Goal: Information Seeking & Learning: Learn about a topic

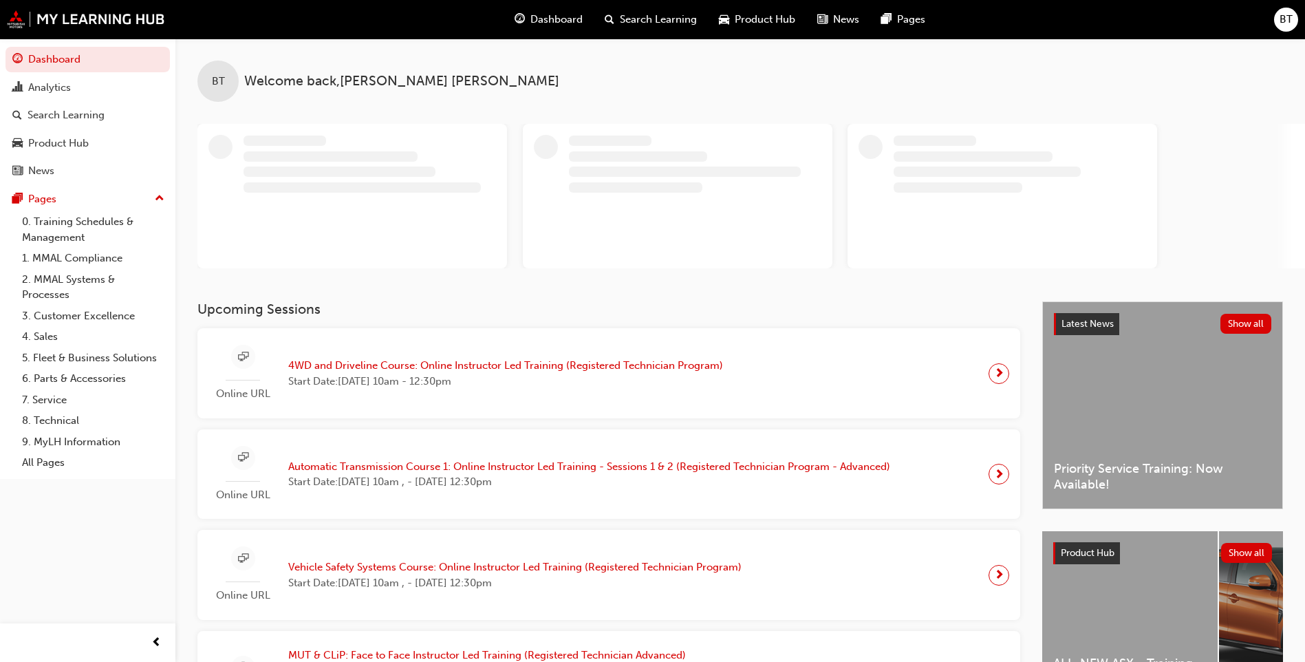
click at [787, 95] on div "BT Welcome back , [PERSON_NAME]" at bounding box center [740, 70] width 1130 height 63
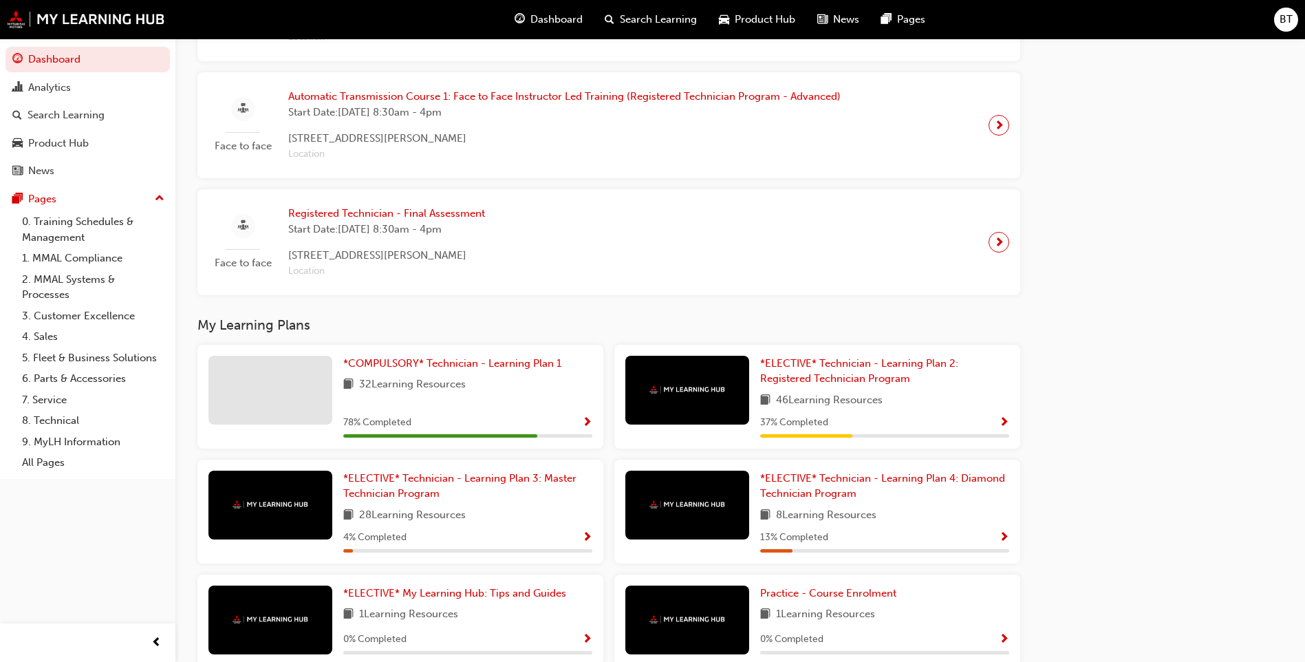
scroll to position [1101, 0]
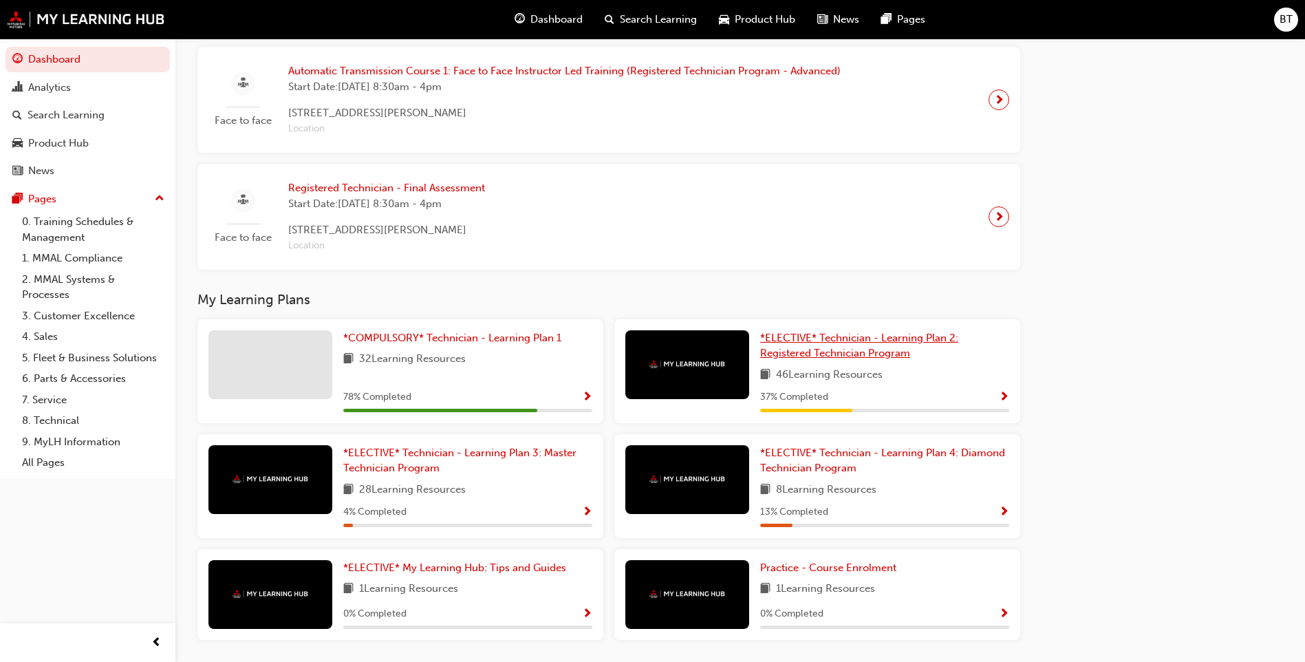
click at [824, 357] on span "*ELECTIVE* Technician - Learning Plan 2: Registered Technician Program" at bounding box center [859, 346] width 198 height 28
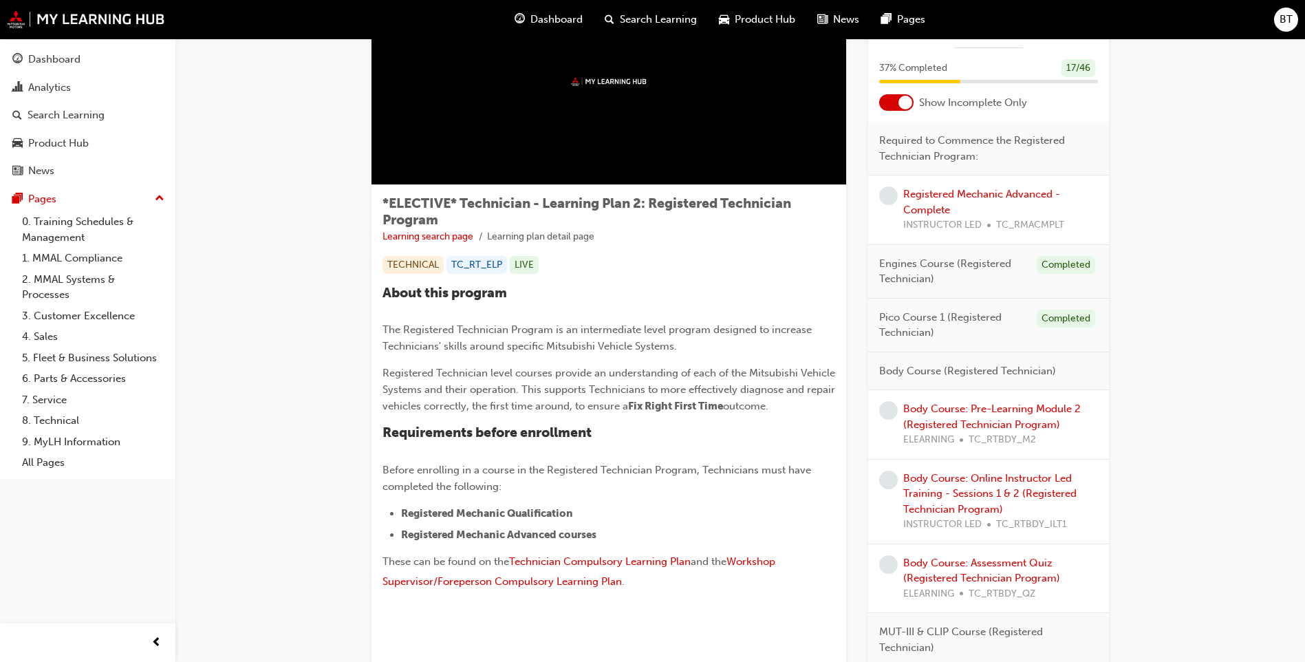
scroll to position [69, 0]
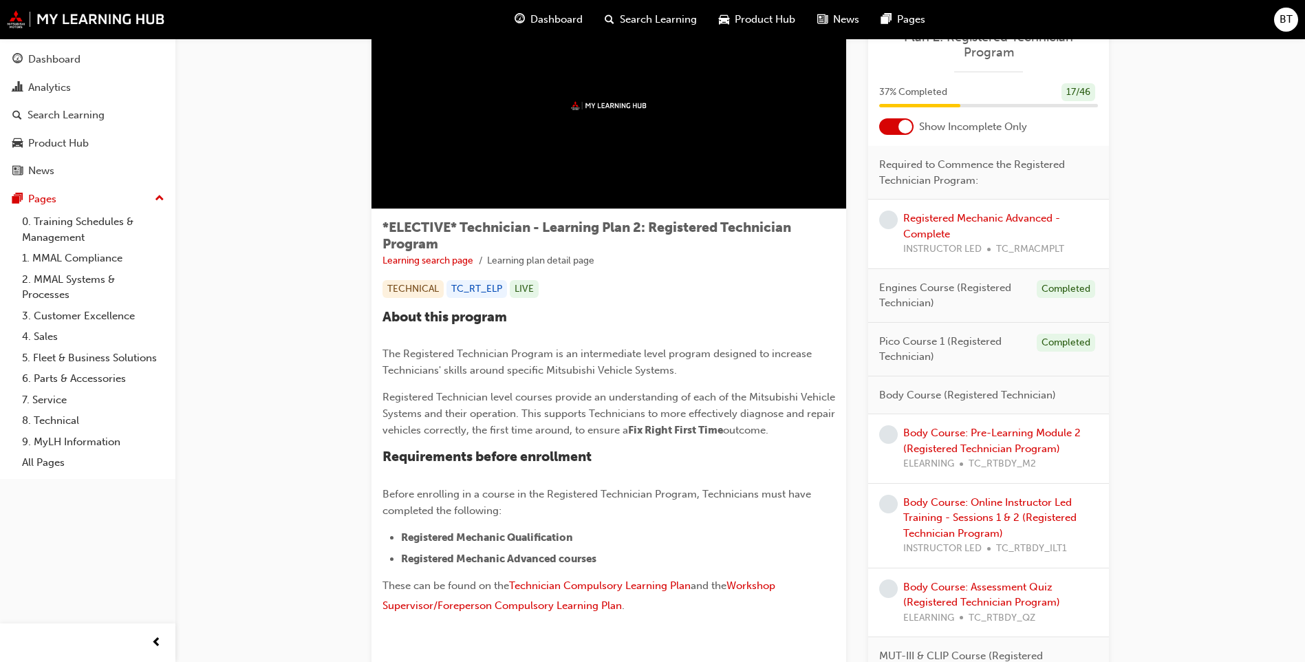
click at [890, 118] on div "37 % Completed 17 / 46" at bounding box center [988, 101] width 241 height 36
click at [890, 125] on div at bounding box center [896, 126] width 34 height 17
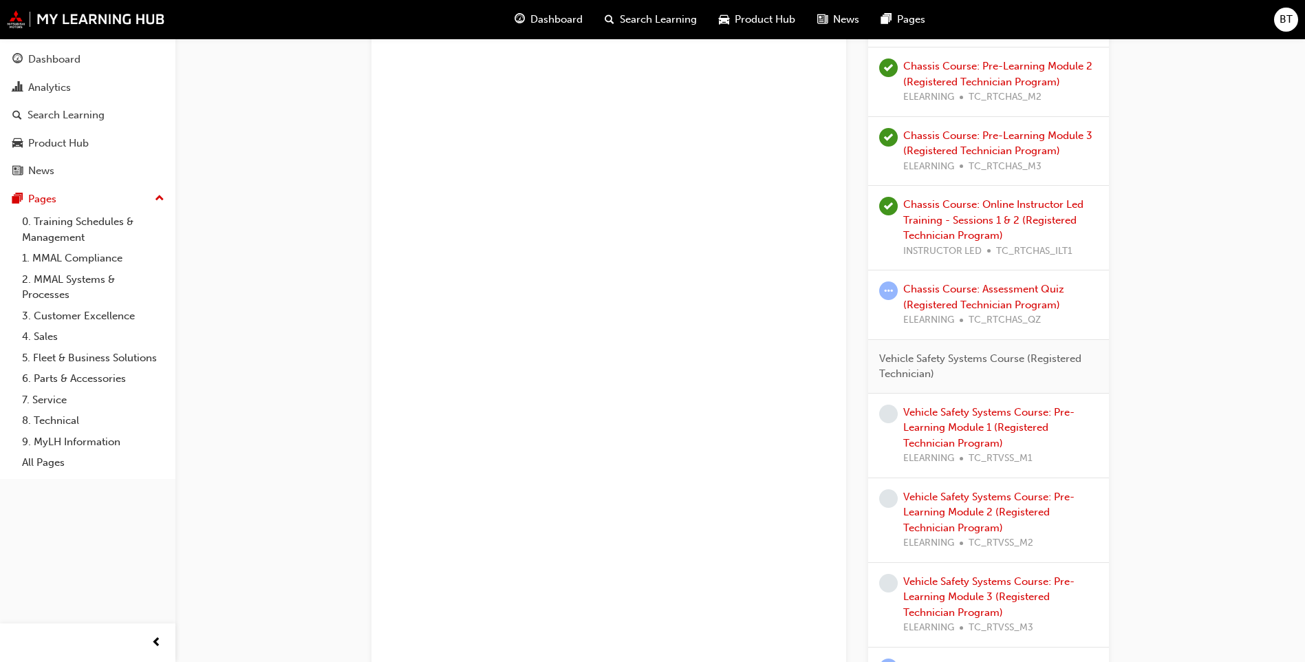
scroll to position [1995, 0]
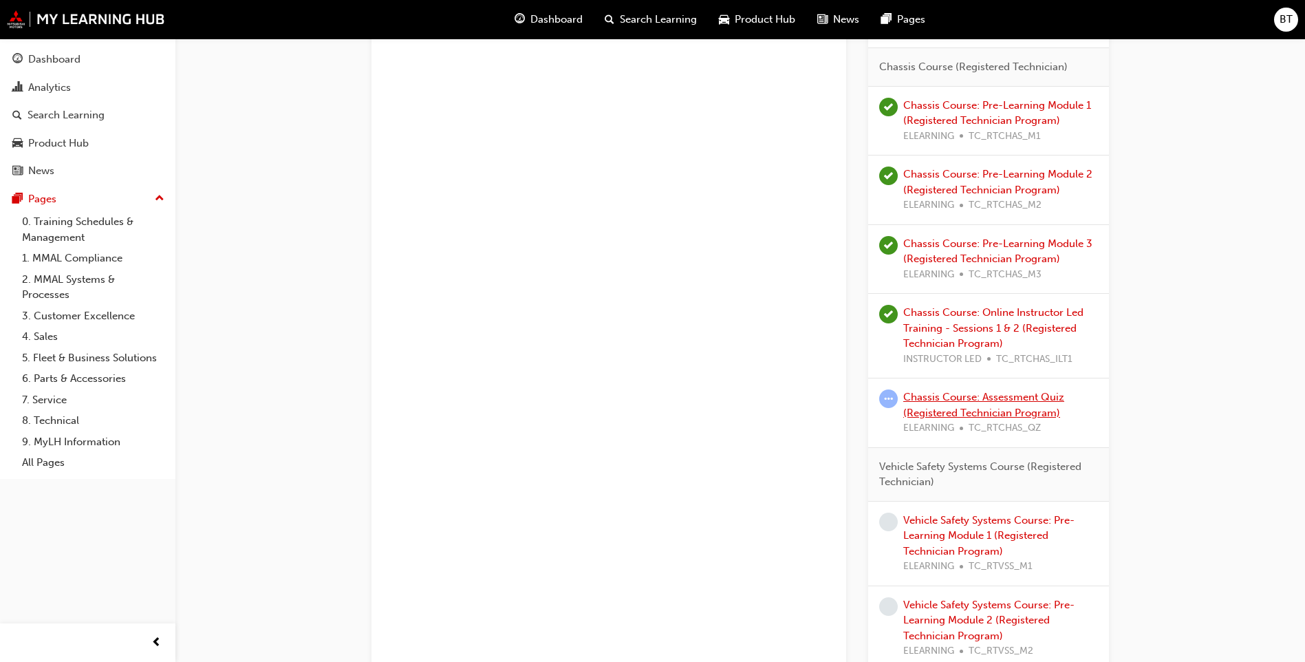
click at [1031, 397] on link "Chassis Course: Assessment Quiz (Registered Technician Program)" at bounding box center [983, 405] width 161 height 28
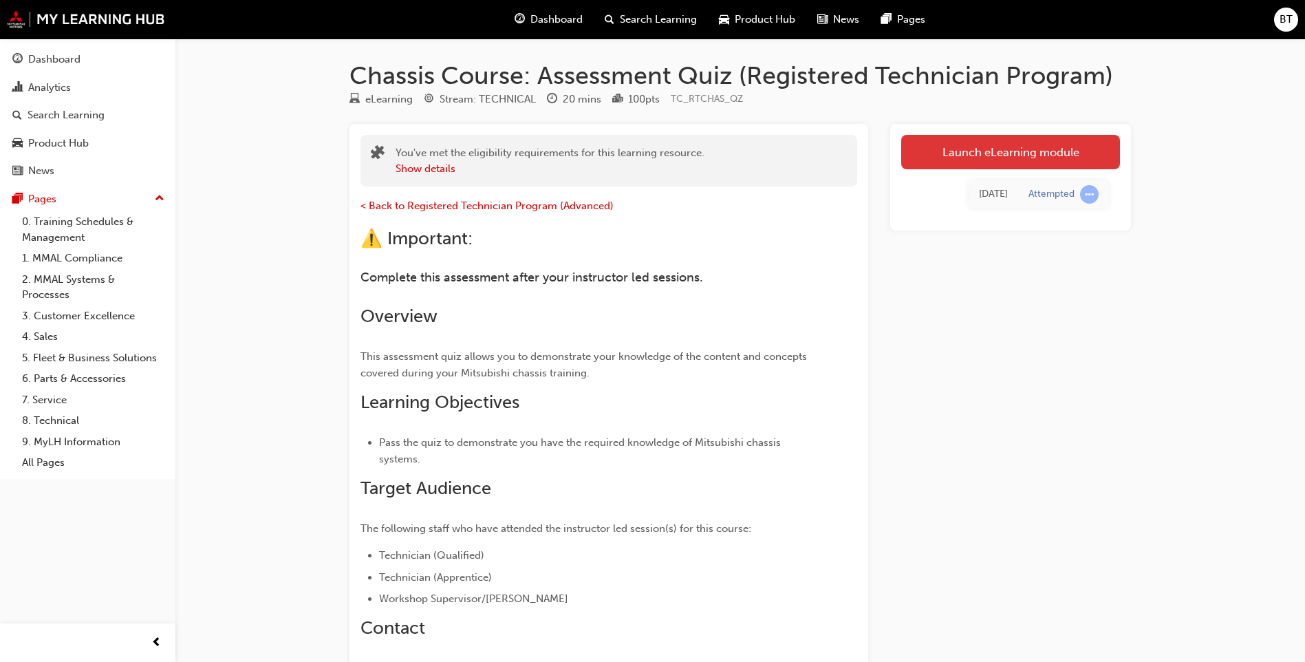
click at [971, 143] on link "Launch eLearning module" at bounding box center [1010, 152] width 219 height 34
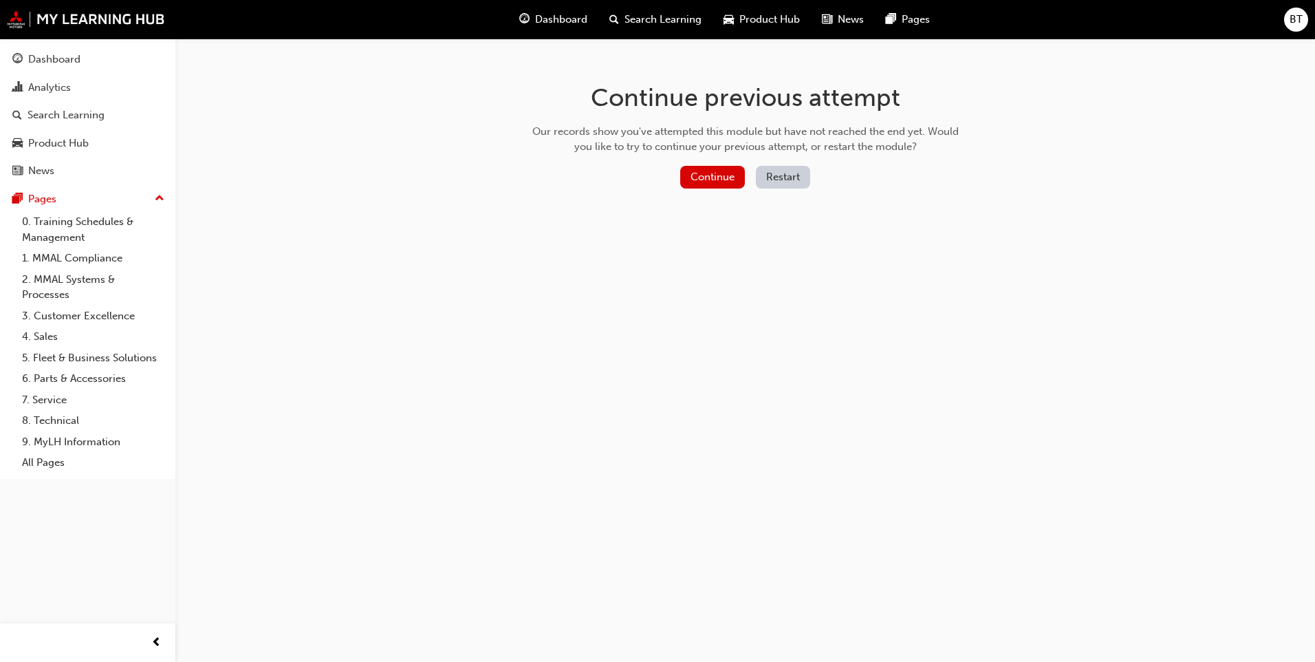
click at [769, 178] on button "Restart" at bounding box center [783, 177] width 54 height 23
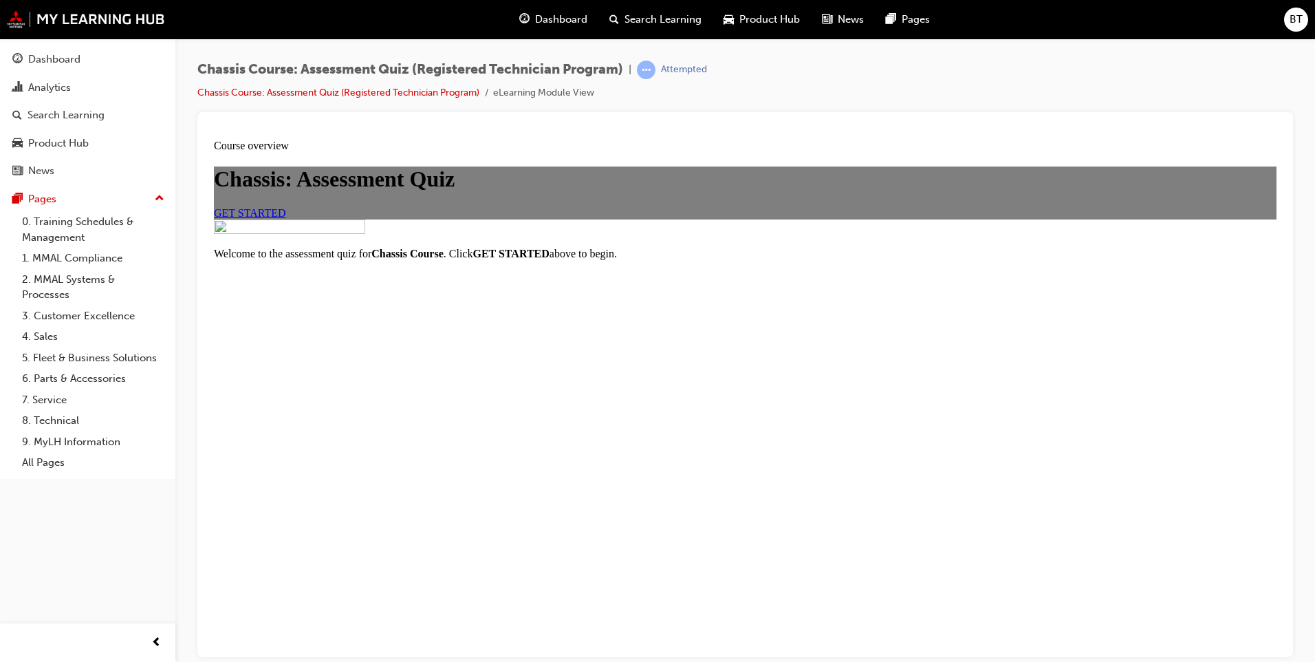
click at [286, 218] on span "GET STARTED" at bounding box center [250, 212] width 72 height 12
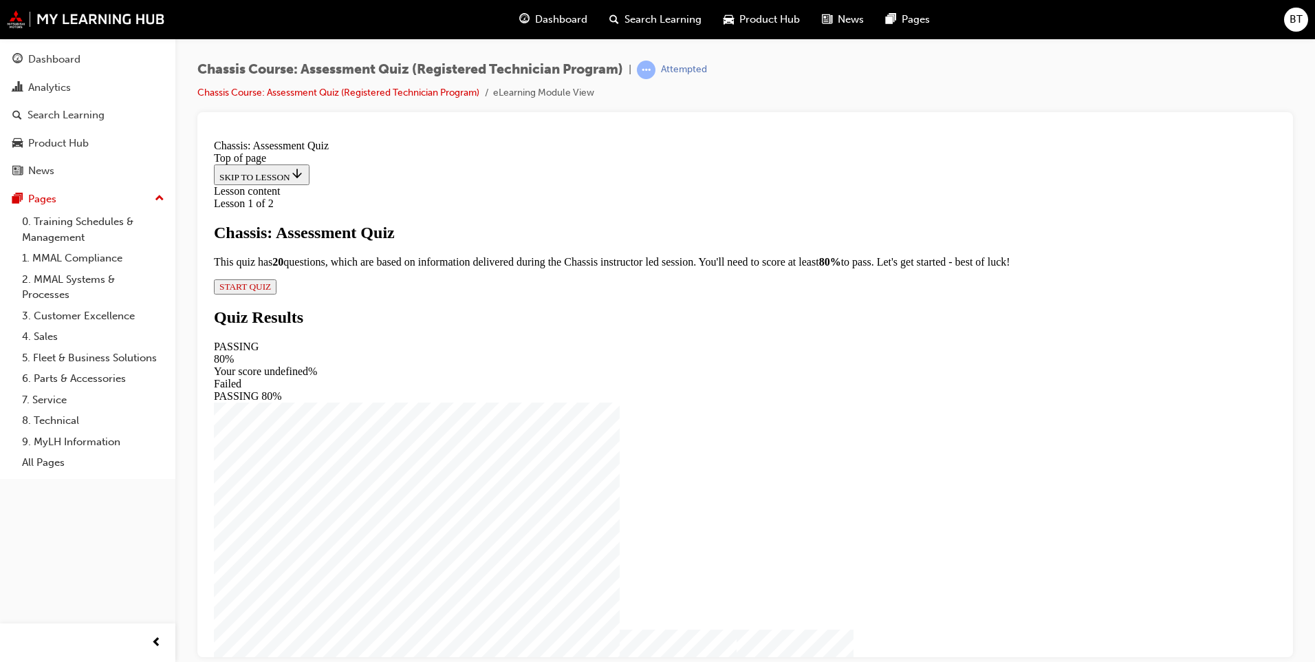
click at [271, 291] on span "START QUIZ" at bounding box center [245, 286] width 52 height 10
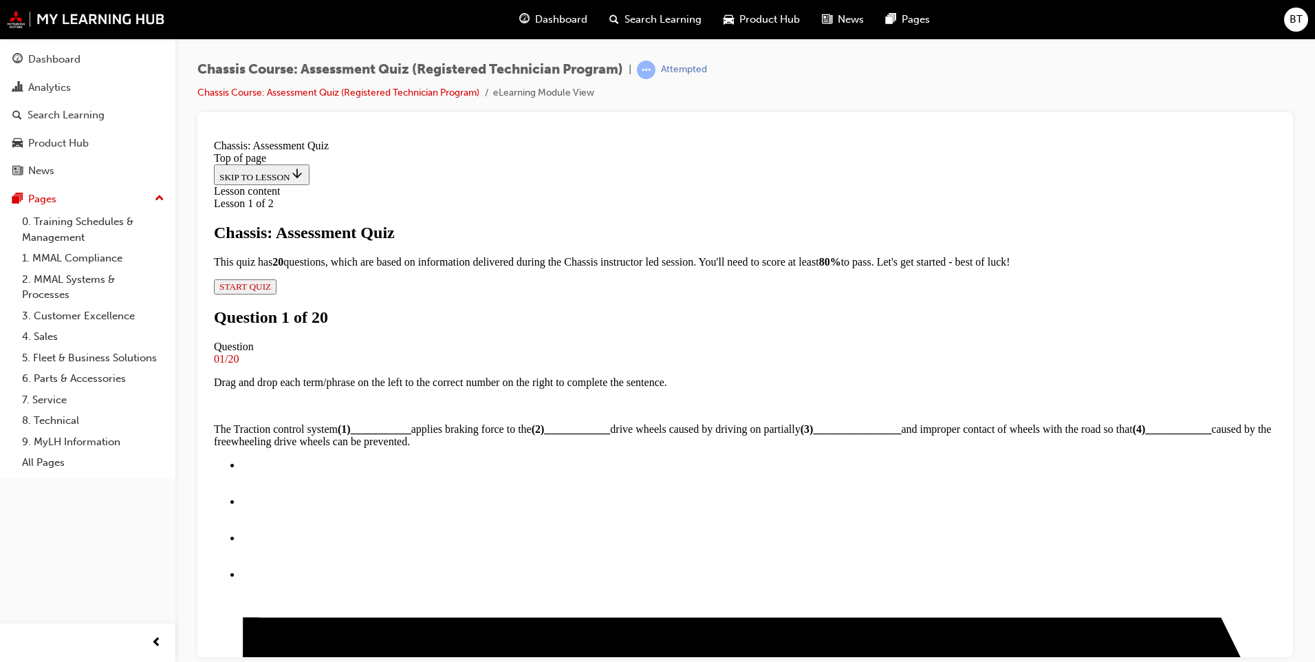
scroll to position [177, 0]
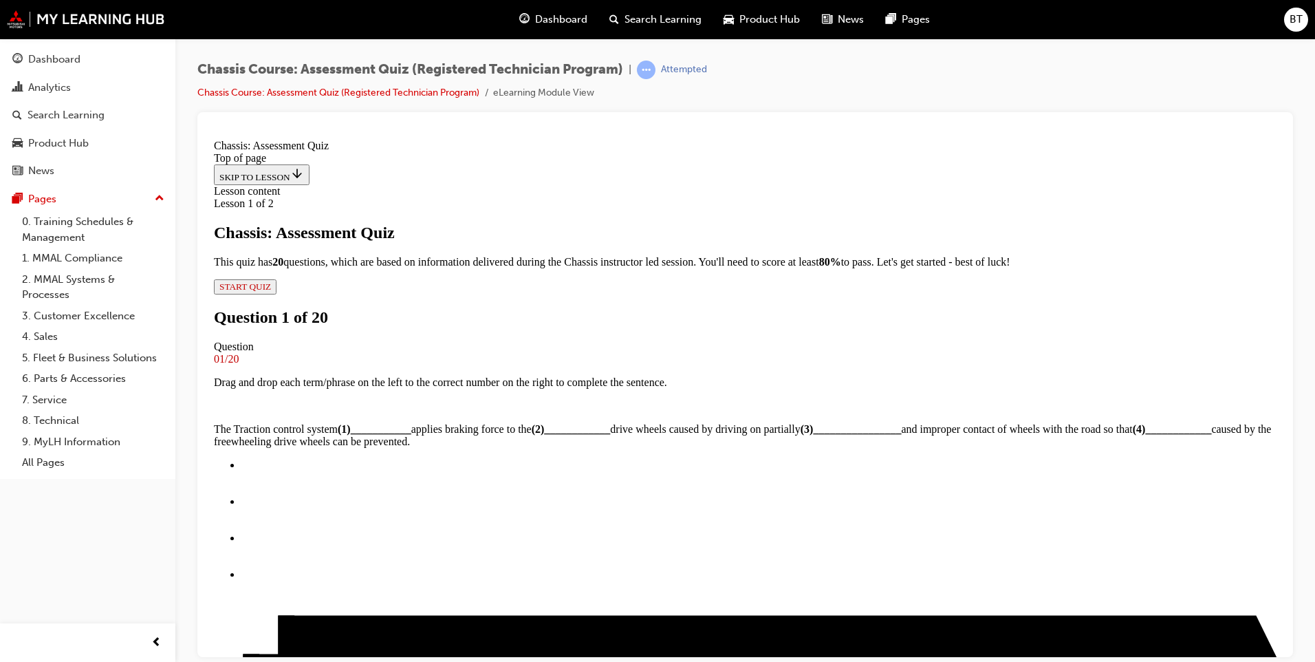
drag, startPoint x: 563, startPoint y: 405, endPoint x: 587, endPoint y: 402, distance: 24.3
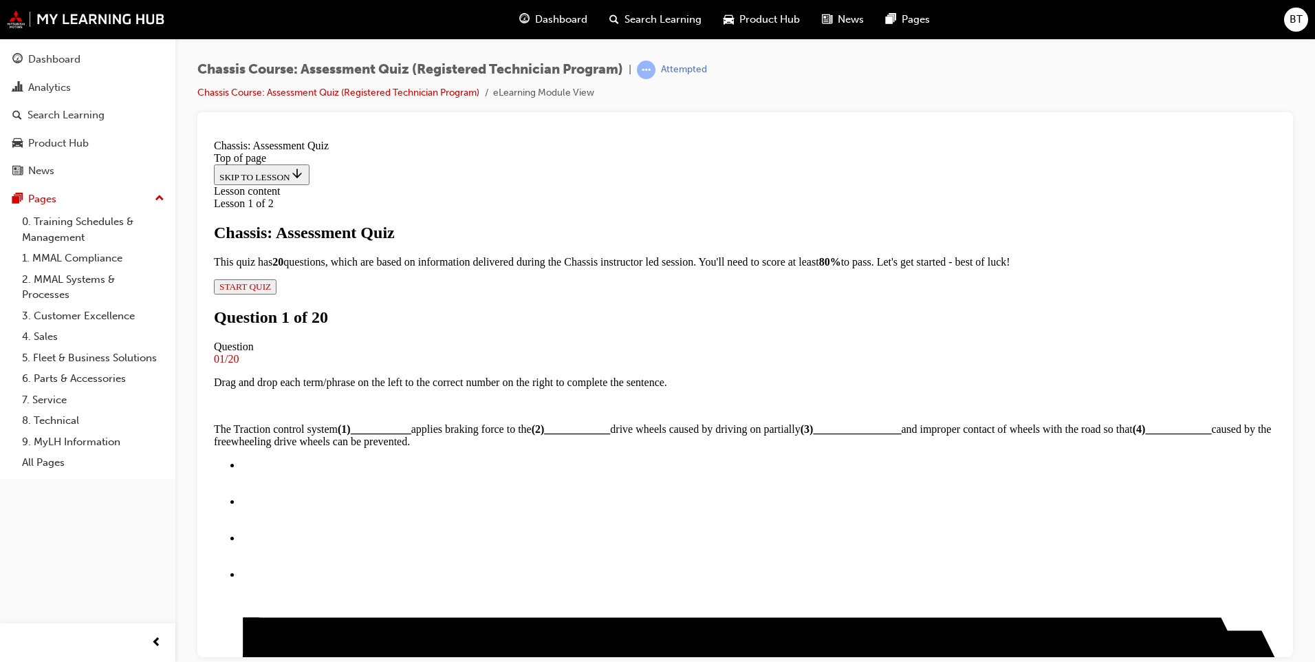
drag, startPoint x: 567, startPoint y: 533, endPoint x: 603, endPoint y: 472, distance: 71.3
drag, startPoint x: 562, startPoint y: 535, endPoint x: 603, endPoint y: 532, distance: 40.7
drag, startPoint x: 591, startPoint y: 583, endPoint x: 643, endPoint y: 583, distance: 52.3
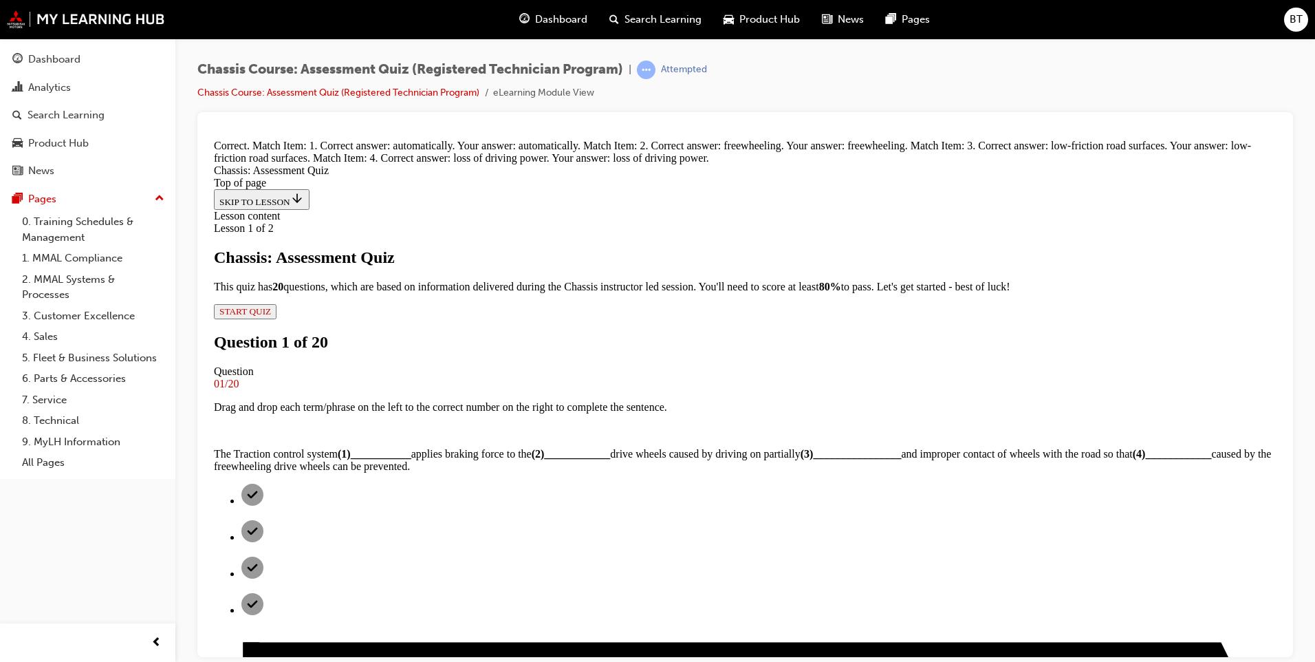
scroll to position [358, 0]
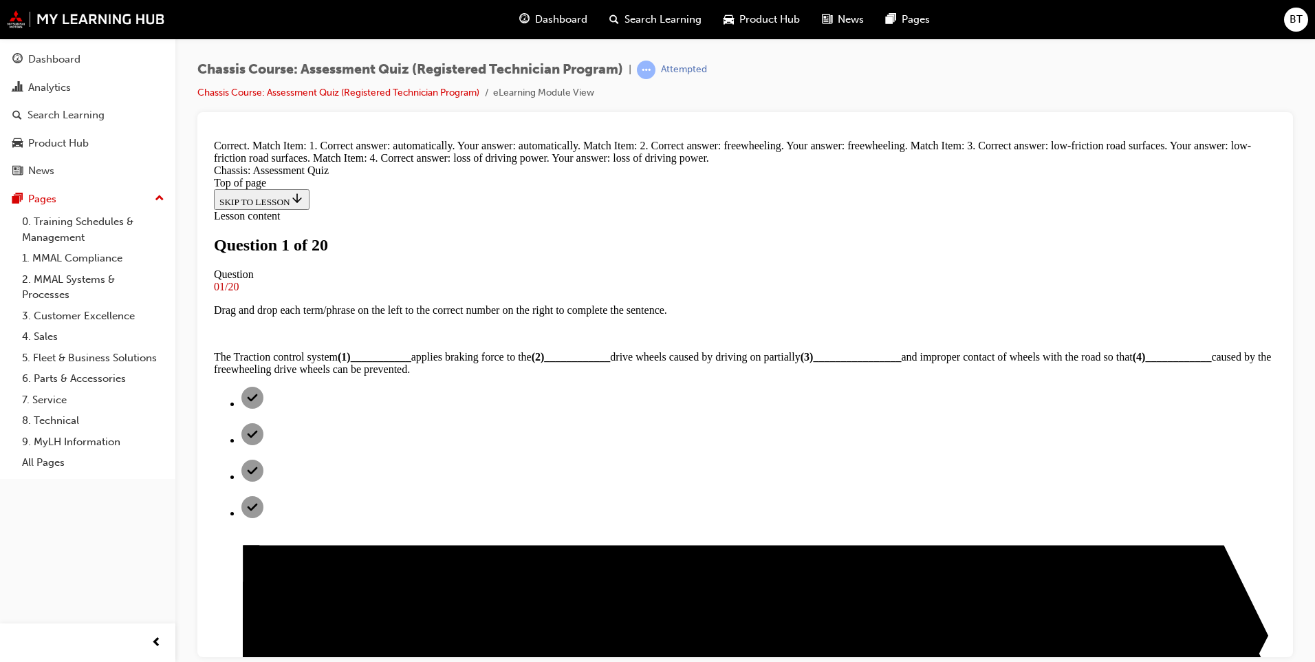
scroll to position [208, 0]
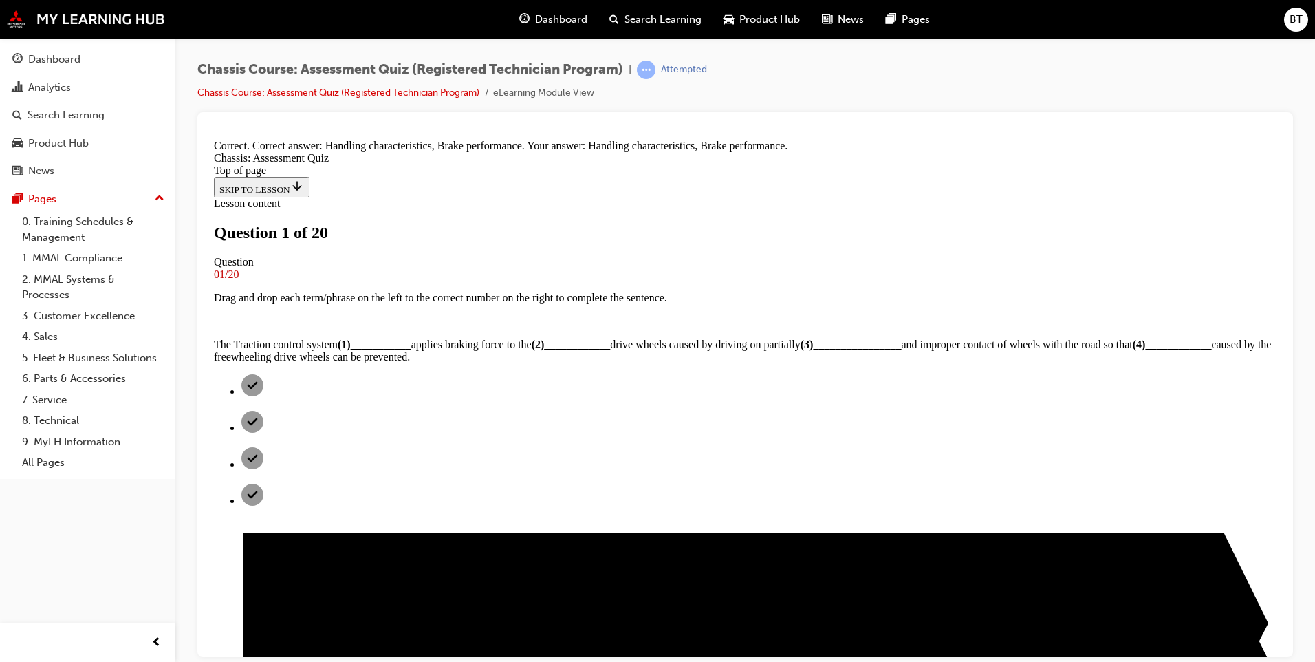
scroll to position [332, 0]
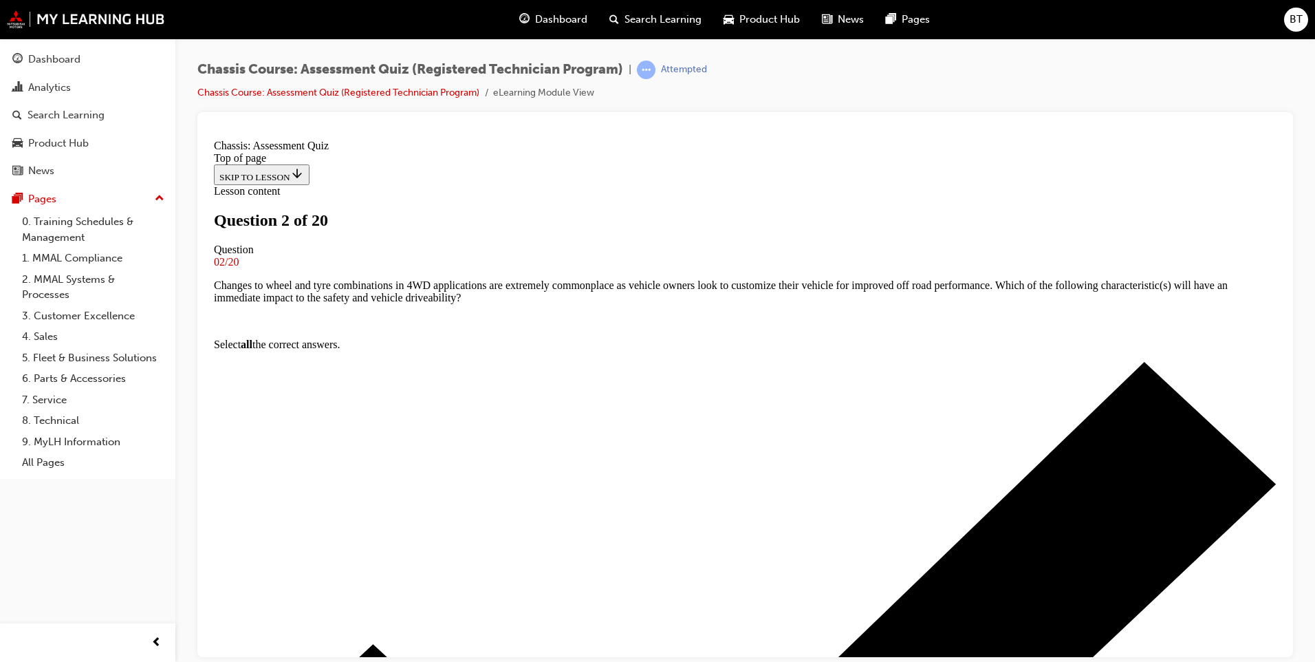
scroll to position [140, 0]
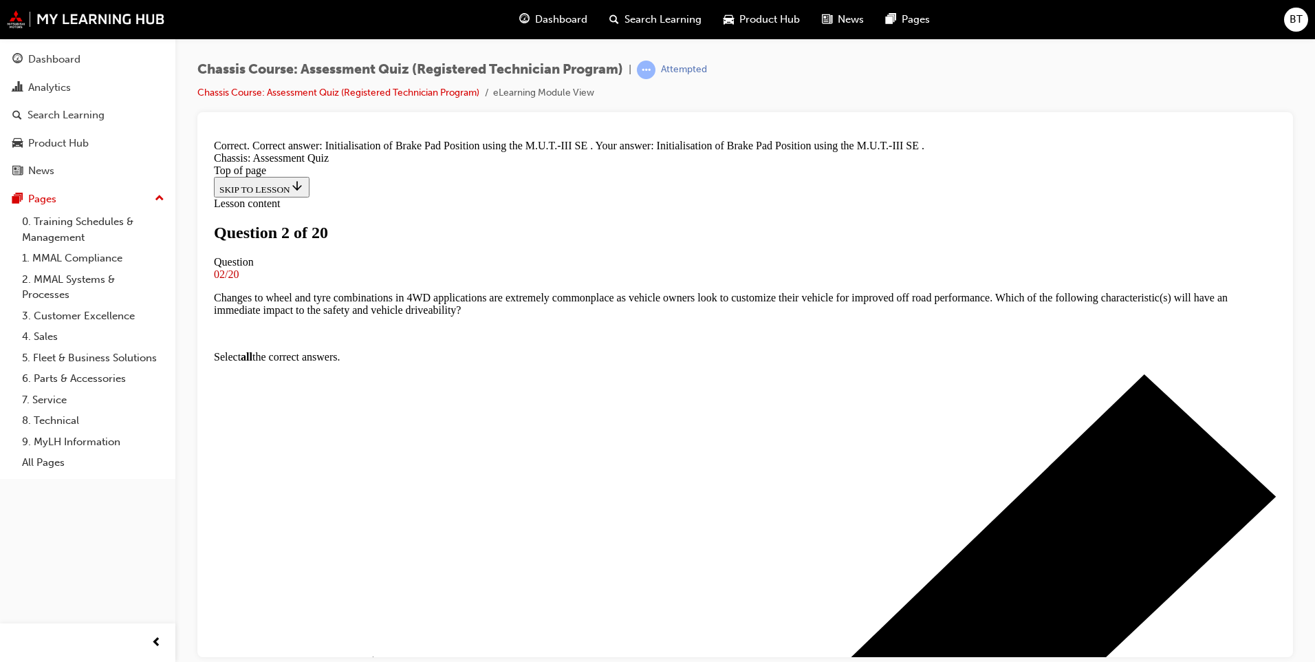
scroll to position [184, 0]
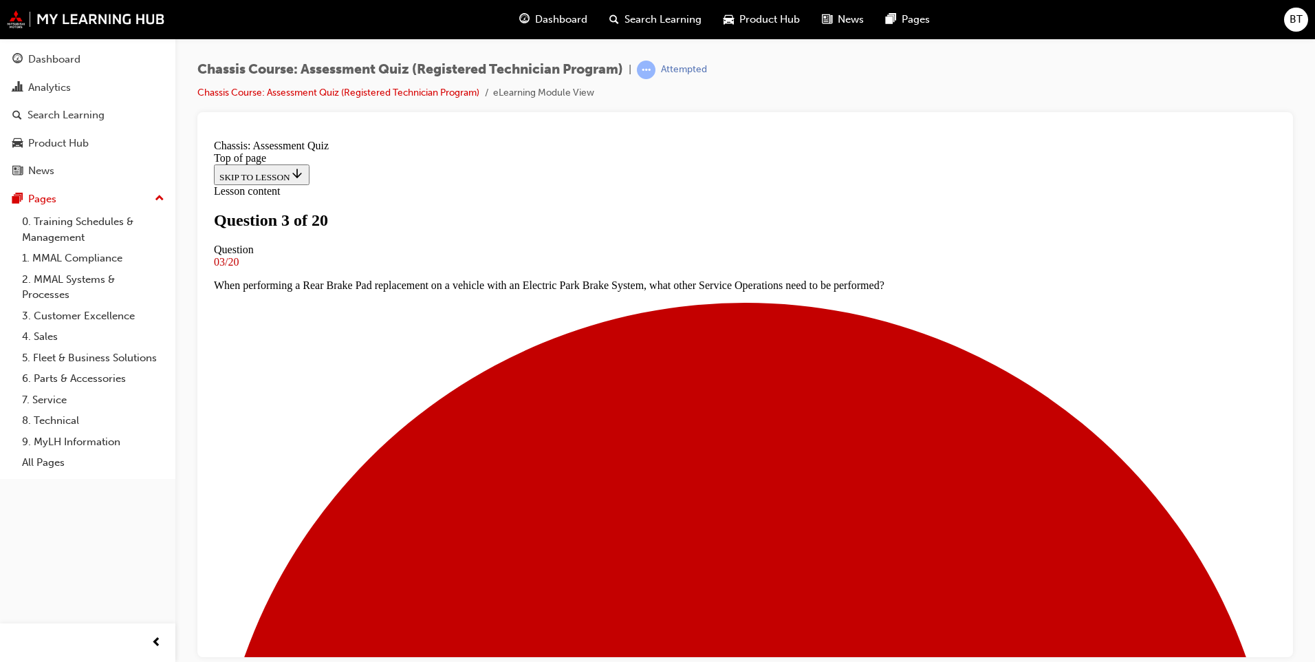
scroll to position [184, 0]
drag, startPoint x: 623, startPoint y: 365, endPoint x: 665, endPoint y: 367, distance: 42.0
drag, startPoint x: 675, startPoint y: 286, endPoint x: 713, endPoint y: 284, distance: 38.6
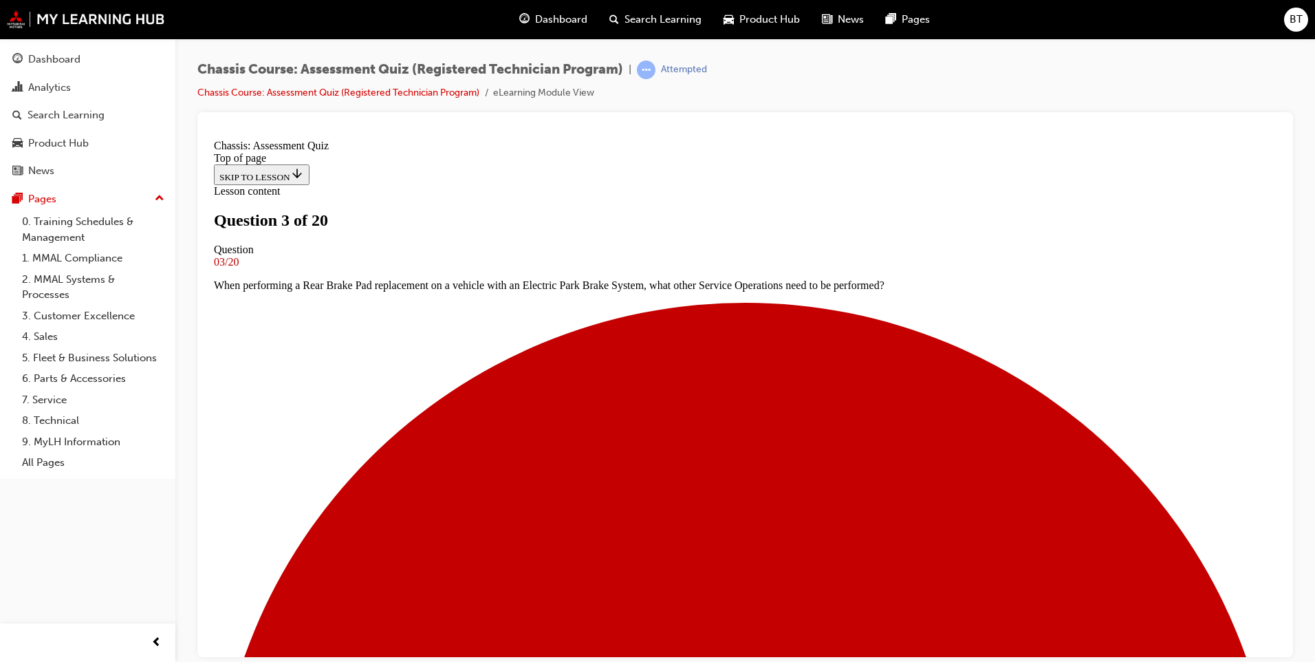
drag, startPoint x: 576, startPoint y: 440, endPoint x: 616, endPoint y: 438, distance: 40.6
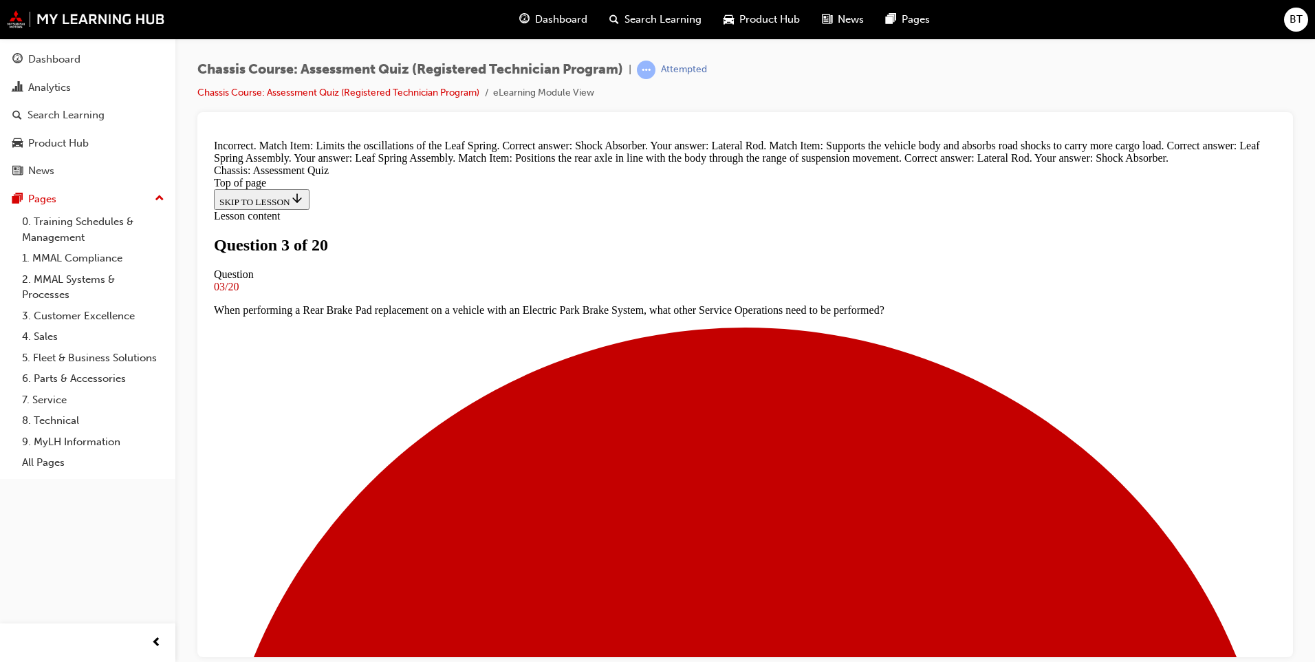
scroll to position [228, 0]
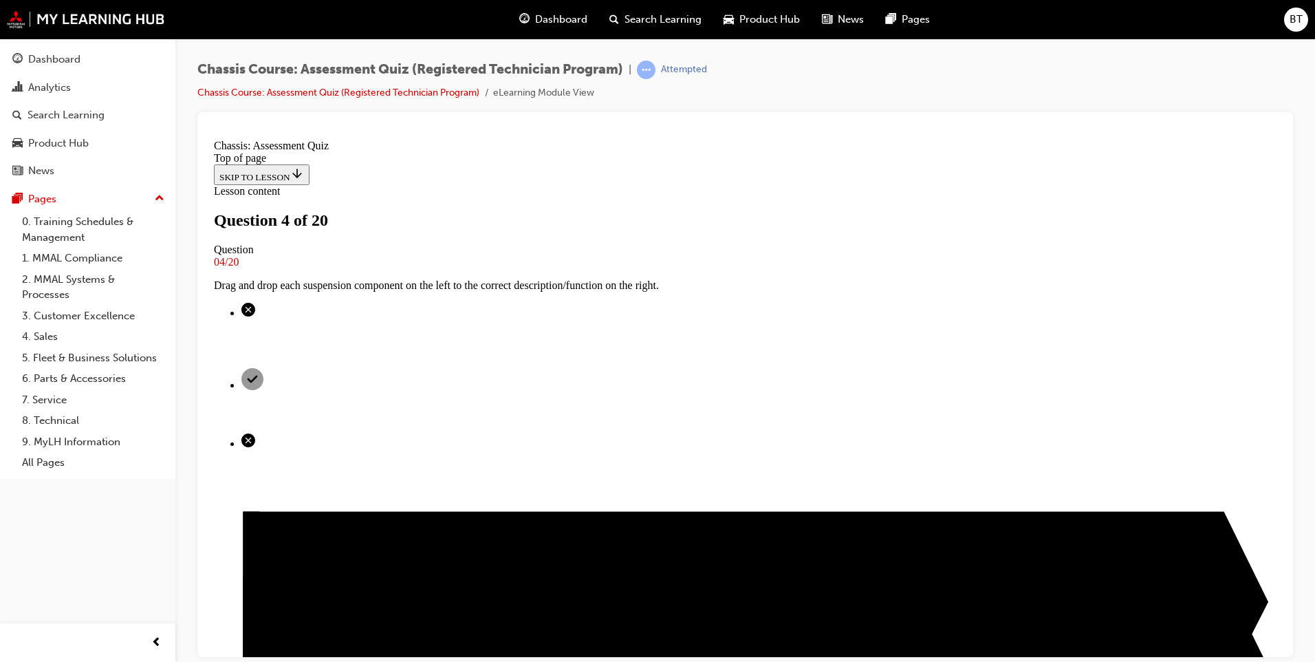
scroll to position [209, 0]
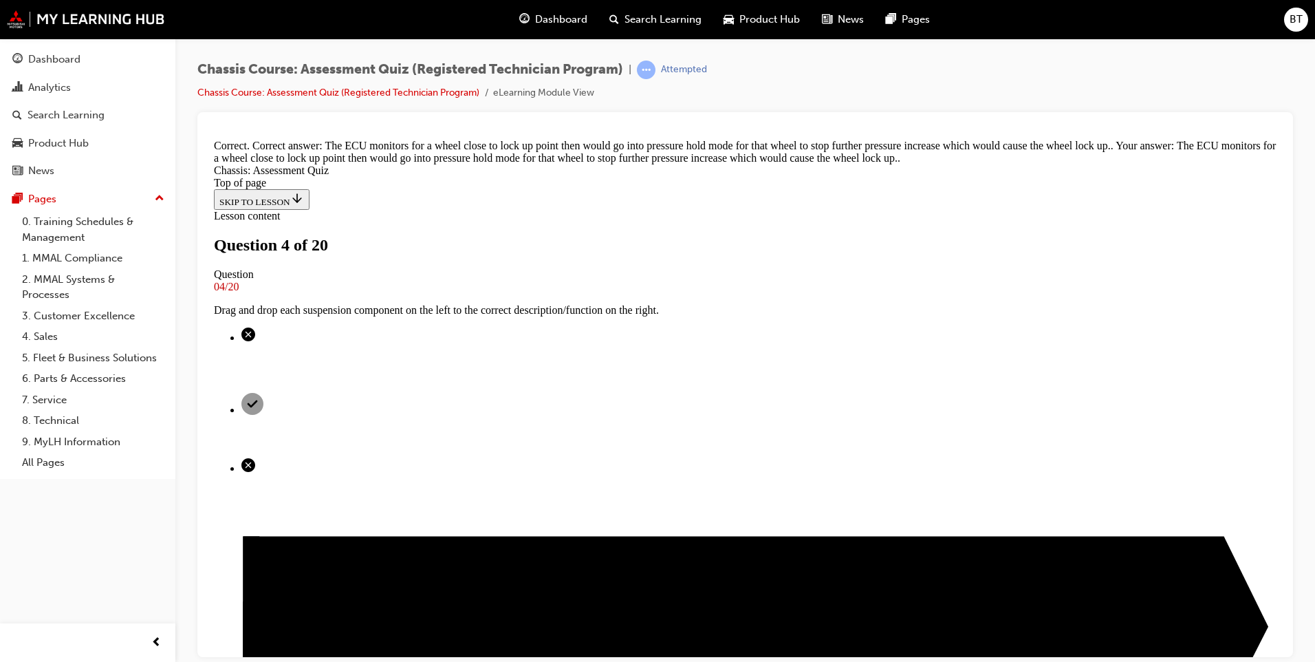
scroll to position [313, 0]
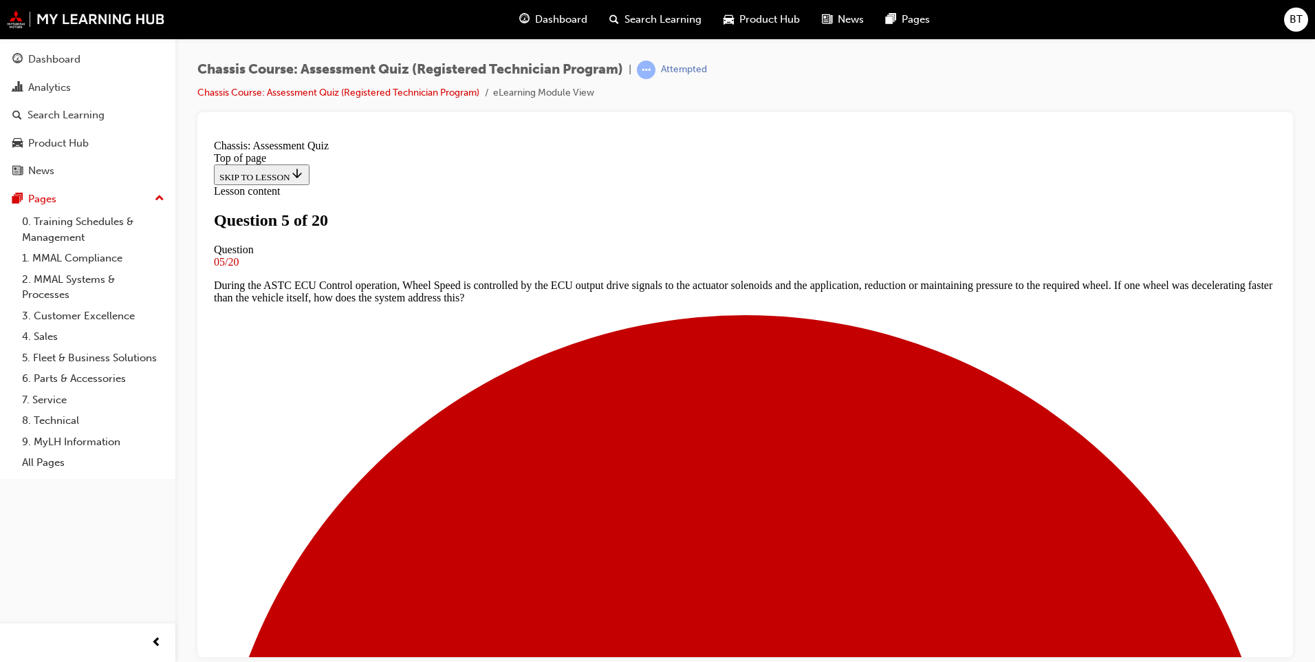
scroll to position [140, 0]
drag, startPoint x: 636, startPoint y: 594, endPoint x: 681, endPoint y: 336, distance: 262.5
drag, startPoint x: 644, startPoint y: 398, endPoint x: 684, endPoint y: 485, distance: 96.1
drag, startPoint x: 565, startPoint y: 400, endPoint x: 600, endPoint y: 396, distance: 35.4
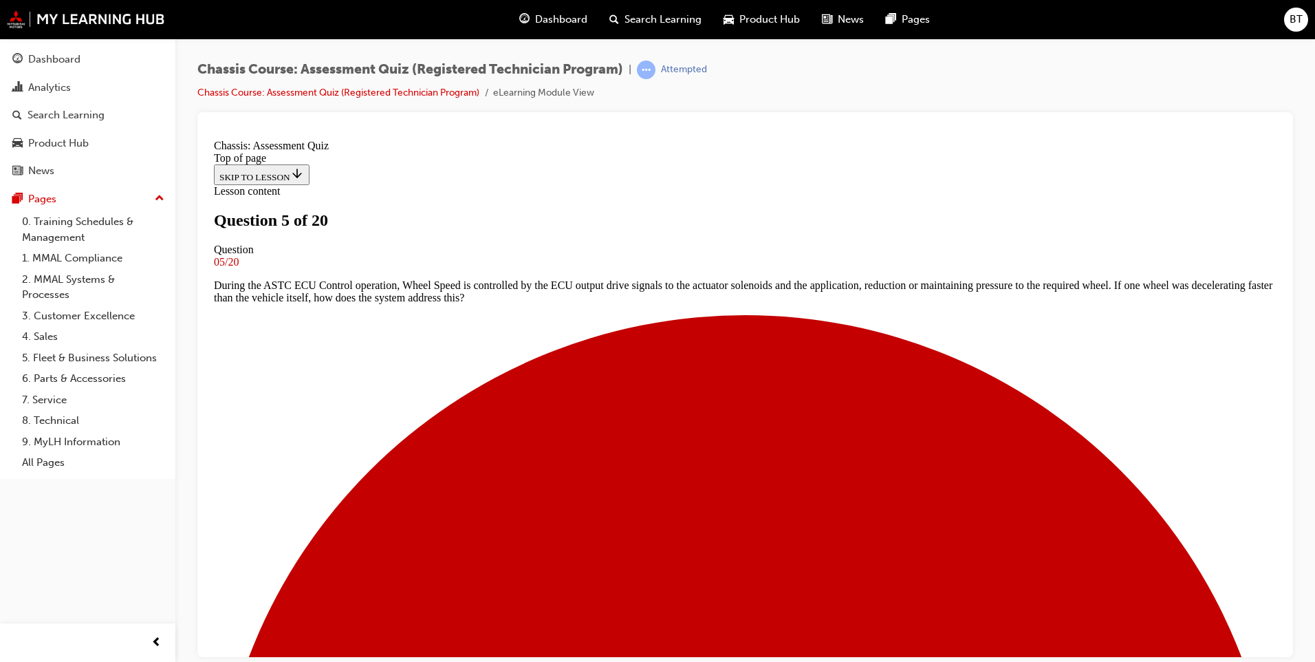
drag, startPoint x: 643, startPoint y: 550, endPoint x: 667, endPoint y: 550, distance: 24.1
drag, startPoint x: 678, startPoint y: 568, endPoint x: 731, endPoint y: 572, distance: 53.1
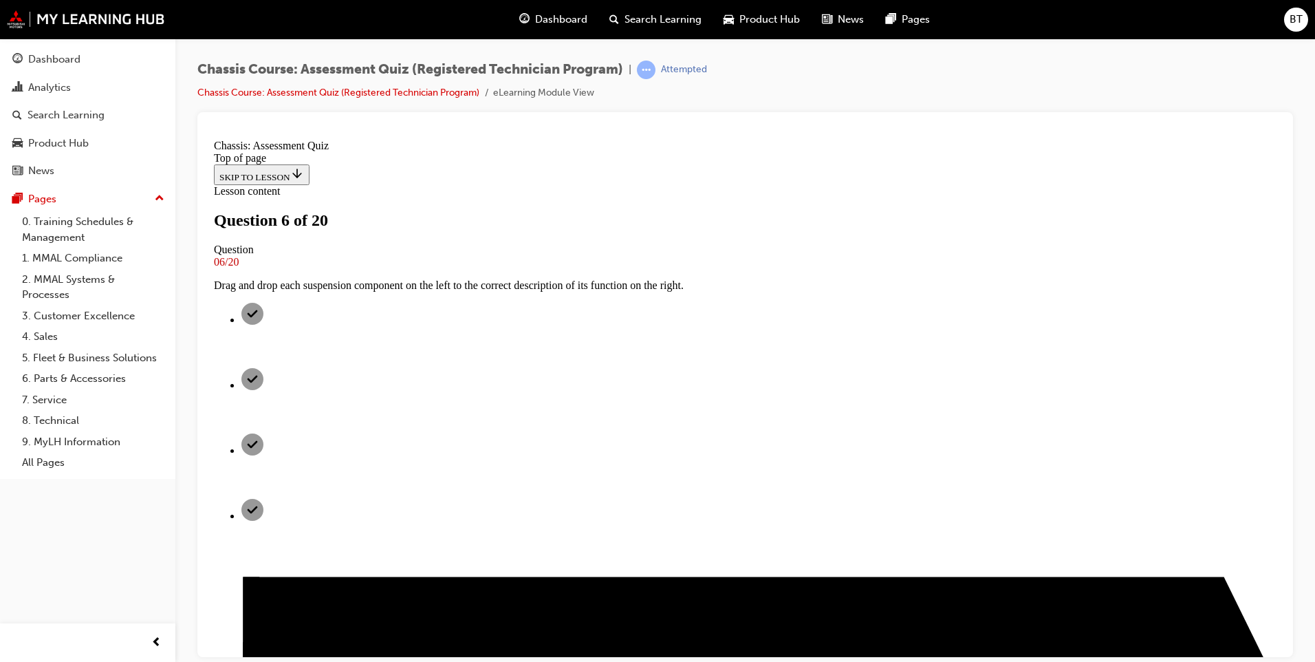
scroll to position [71, 0]
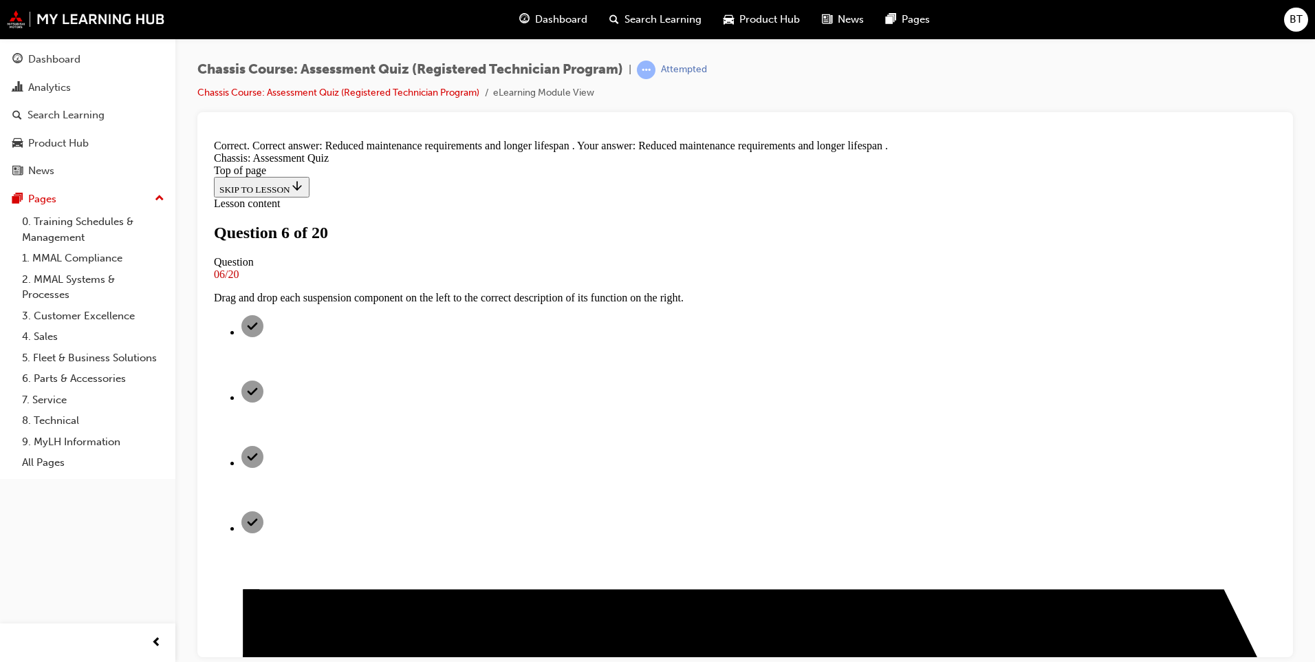
scroll to position [184, 0]
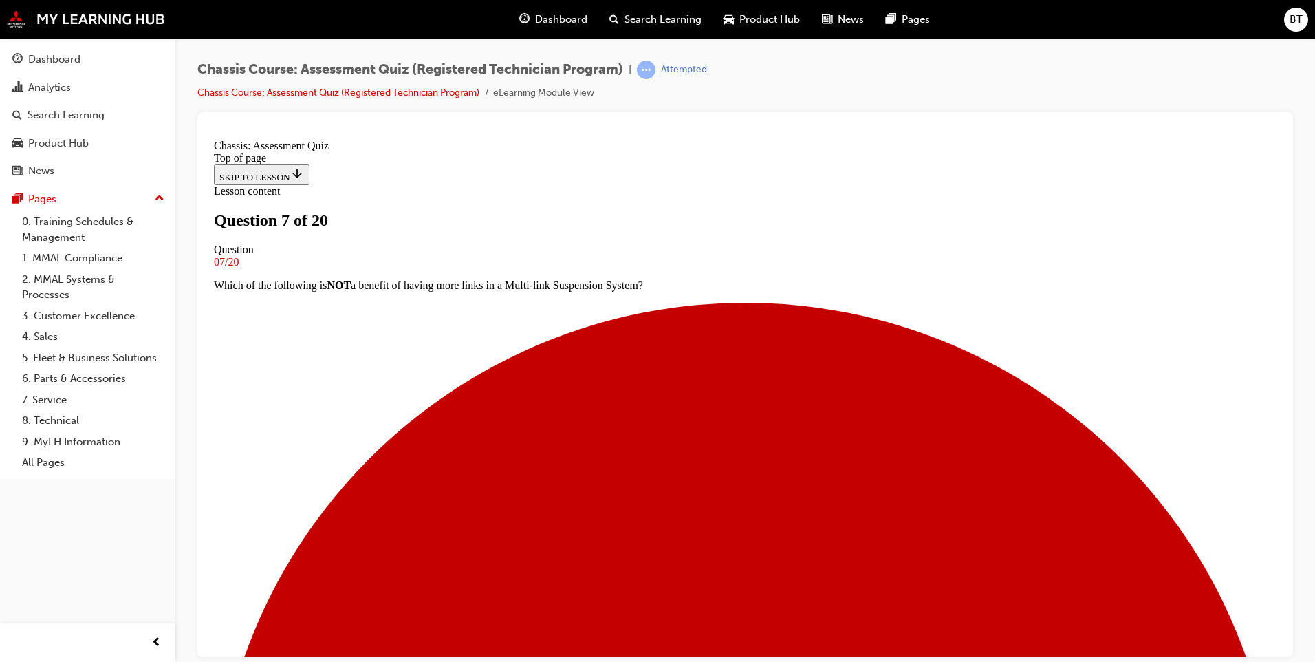
scroll to position [2, 0]
drag, startPoint x: 510, startPoint y: 383, endPoint x: 963, endPoint y: 387, distance: 453.4
drag, startPoint x: 963, startPoint y: 387, endPoint x: 956, endPoint y: 386, distance: 7.6
copy p "The Yaw Rate/Side/Deceleration G Sensor is integrated in ABS Actuator and ECU."
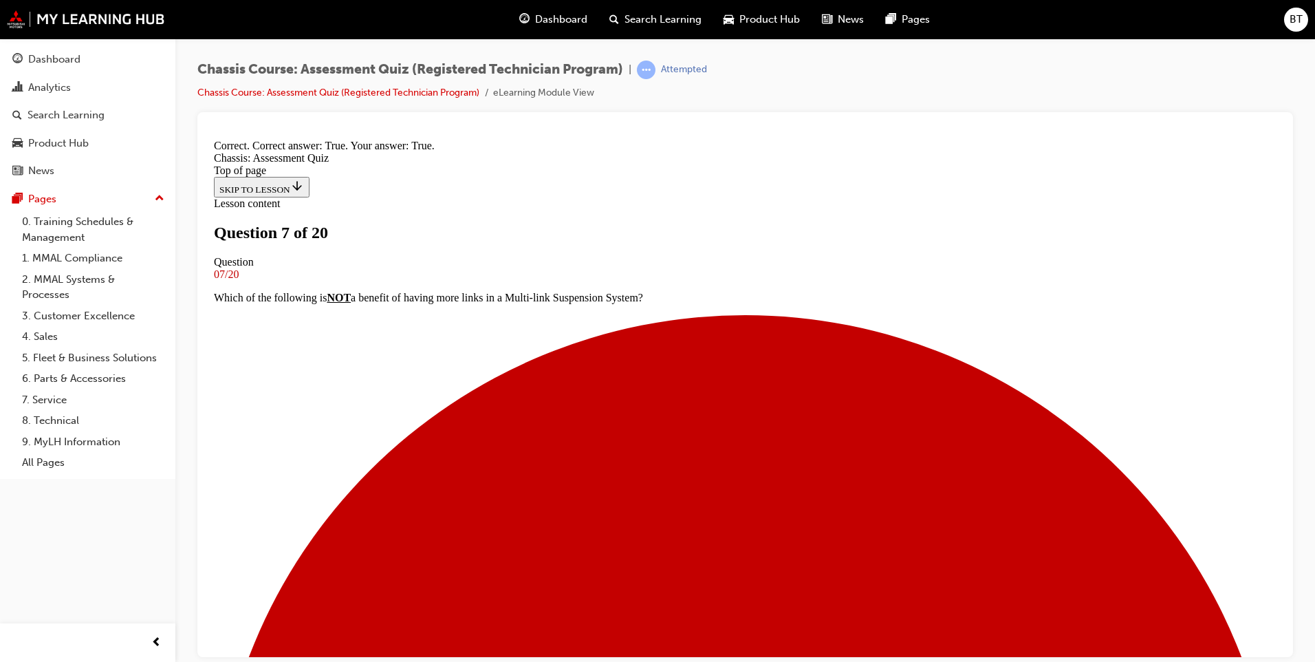
scroll to position [97, 0]
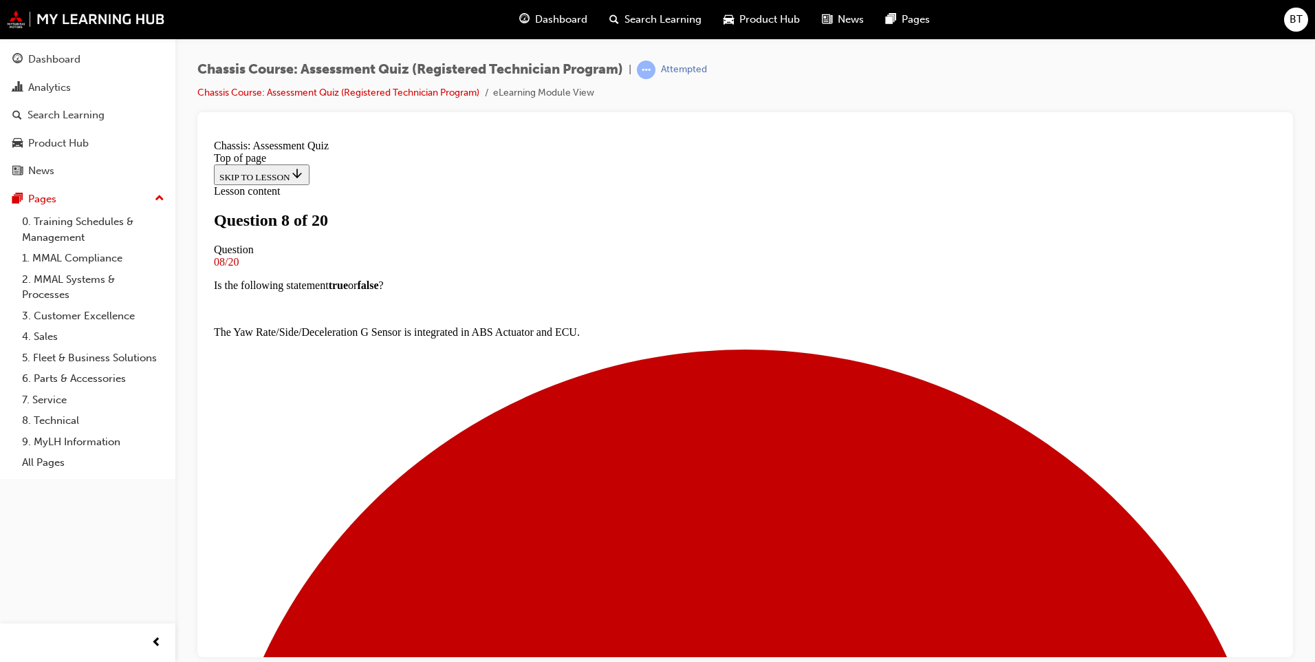
scroll to position [117, 0]
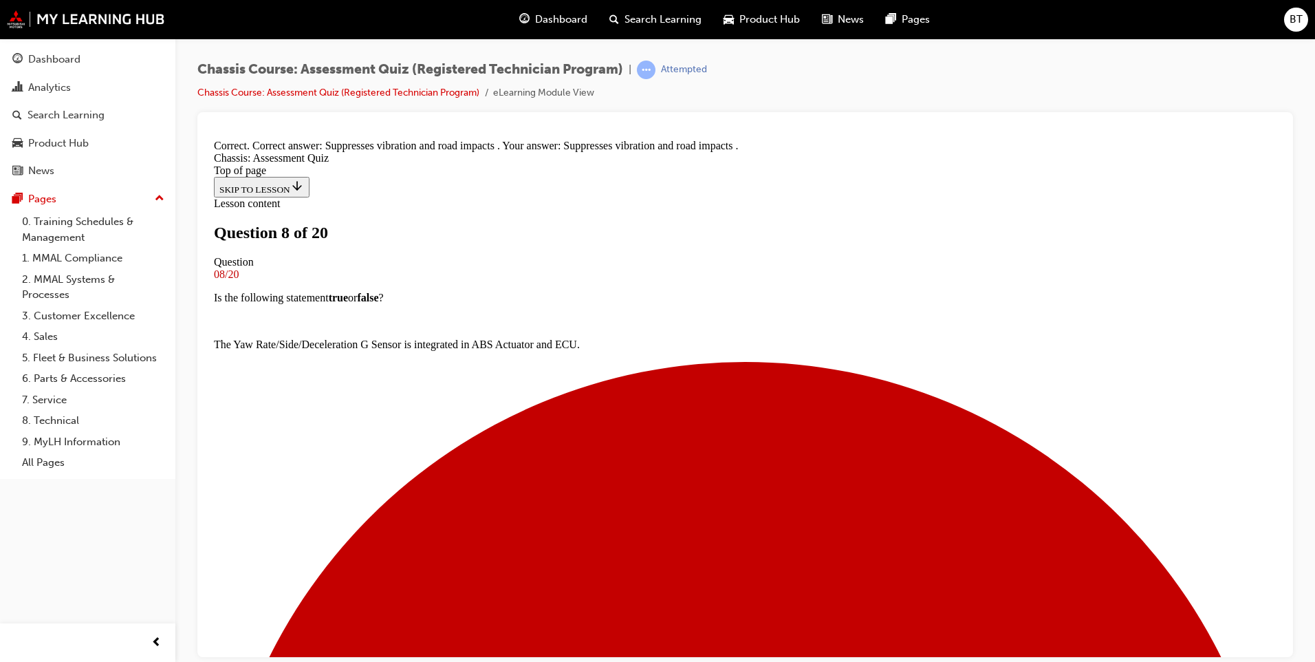
scroll to position [184, 0]
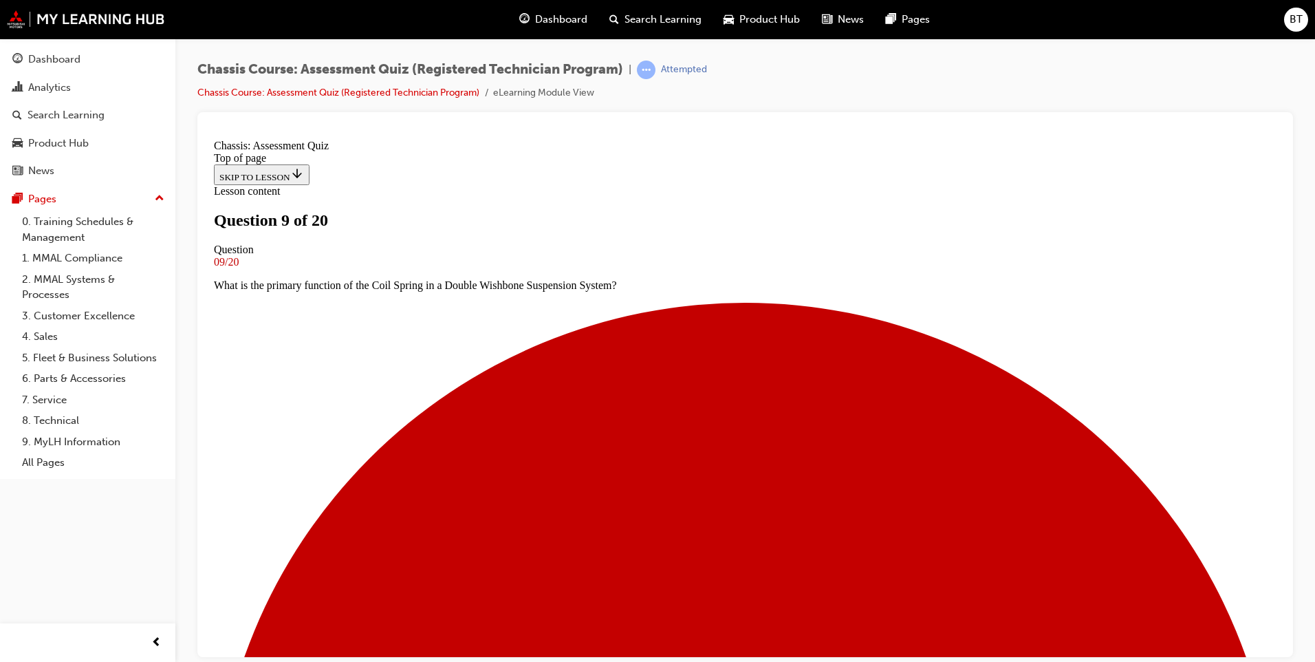
scroll to position [71, 0]
drag, startPoint x: 511, startPoint y: 266, endPoint x: 913, endPoint y: 294, distance: 402.7
drag, startPoint x: 913, startPoint y: 294, endPoint x: 924, endPoint y: 296, distance: 11.2
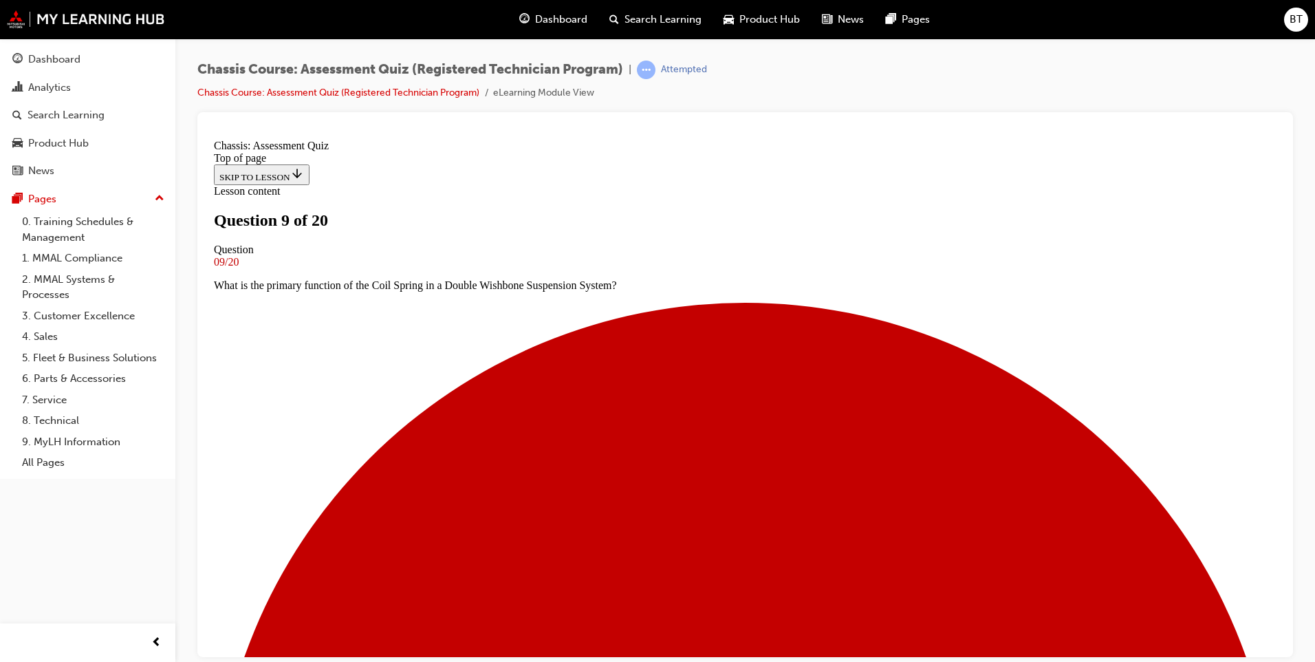
drag, startPoint x: 938, startPoint y: 290, endPoint x: 503, endPoint y: 272, distance: 435.1
drag, startPoint x: 503, startPoint y: 272, endPoint x: 510, endPoint y: 266, distance: 9.3
copy p "Electric Power Steering (EPS) has been adopted on several models. Which compone…"
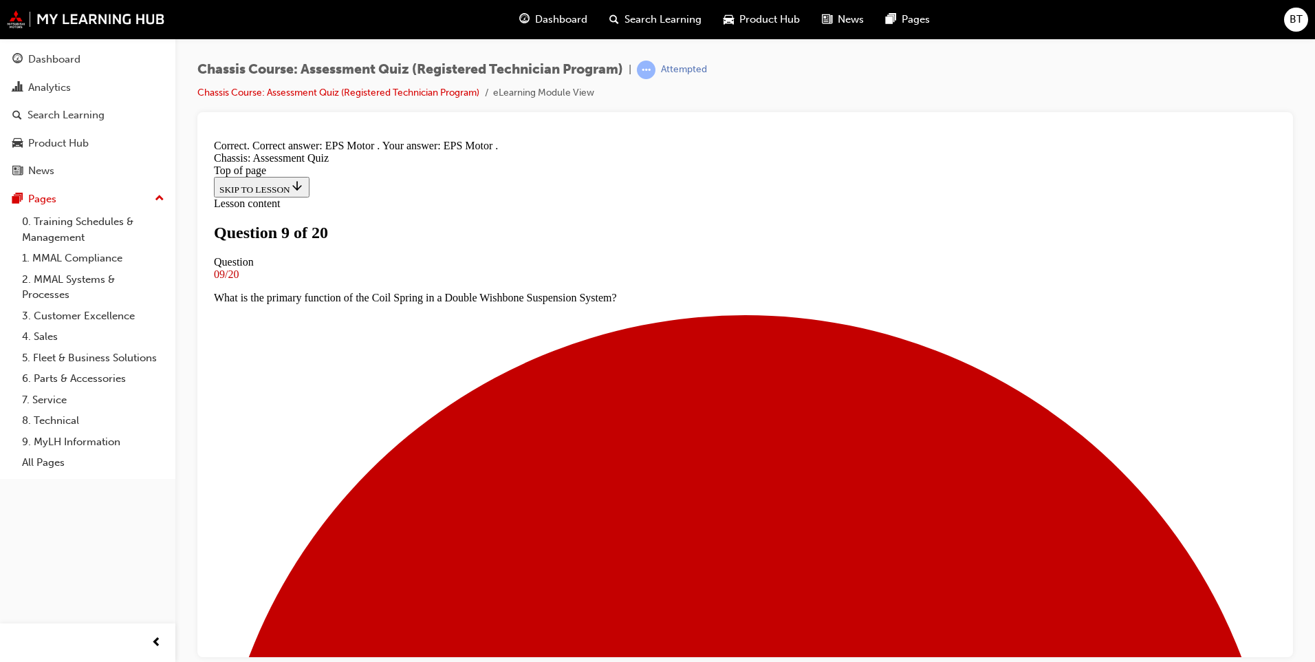
scroll to position [184, 0]
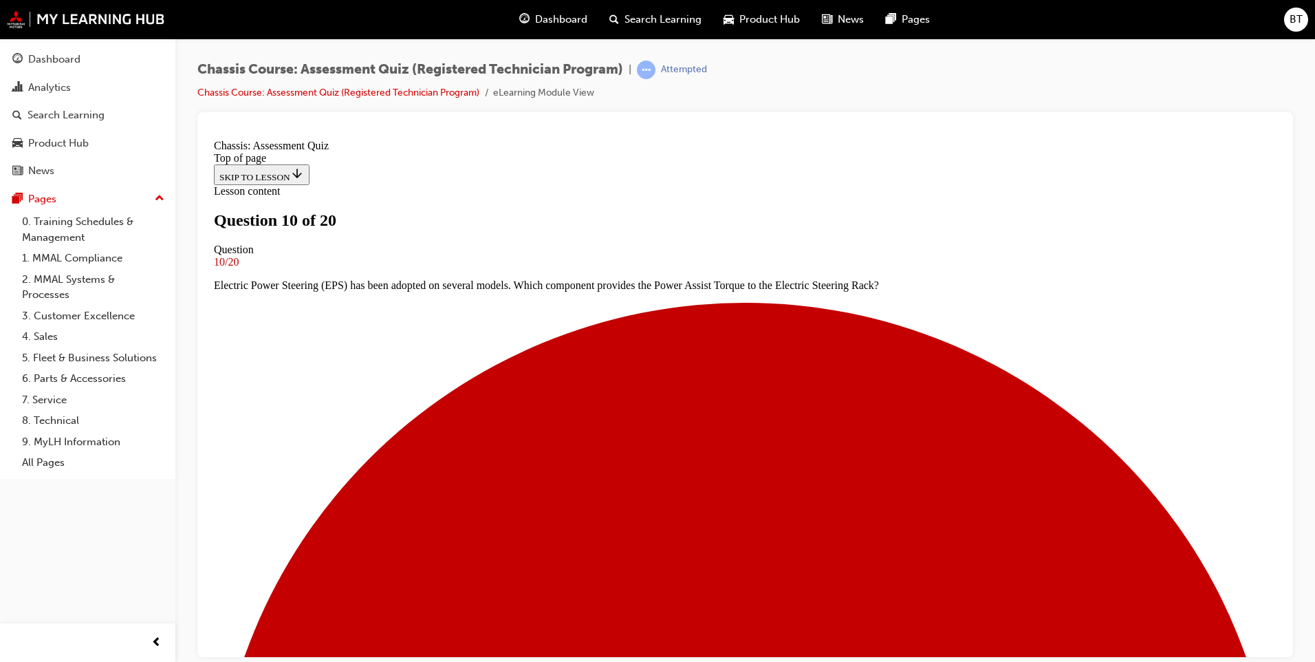
scroll to position [71, 0]
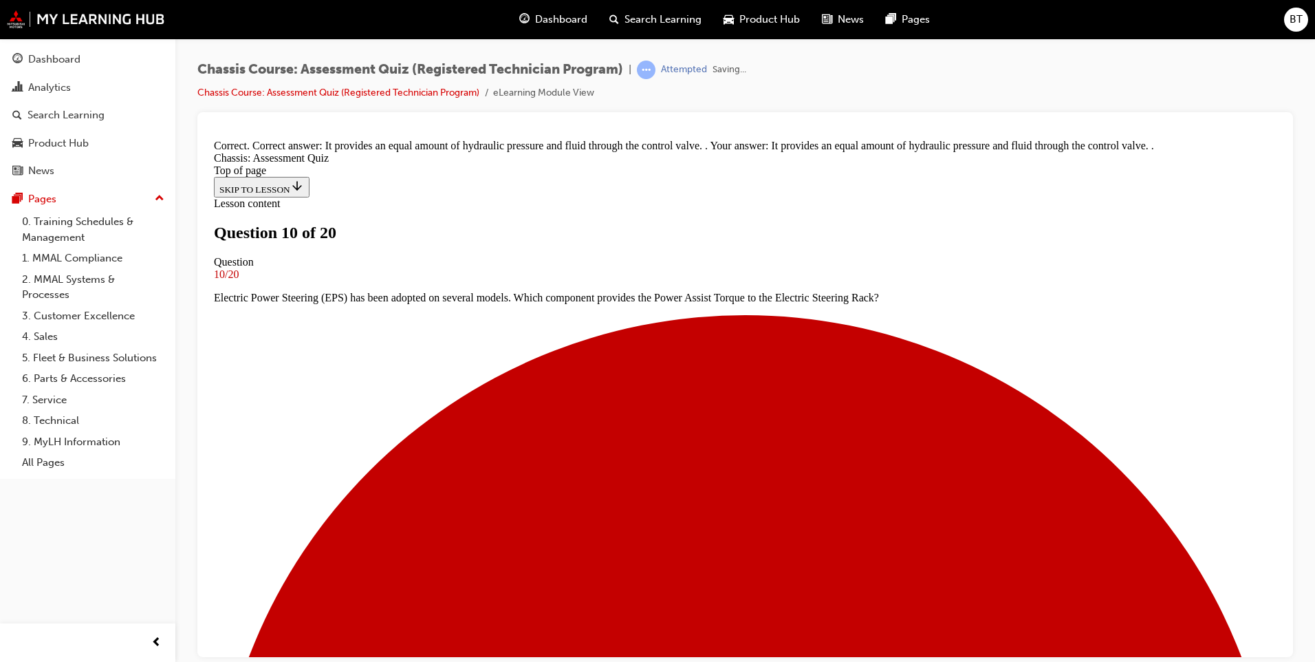
scroll to position [188, 0]
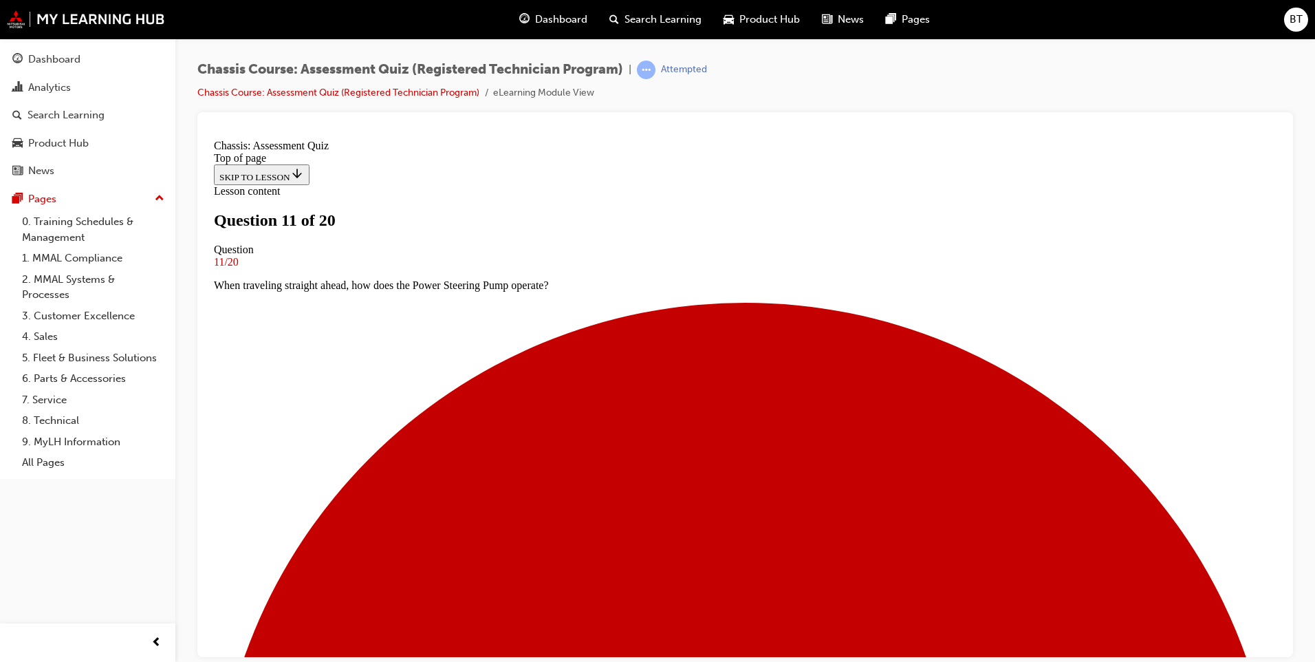
scroll to position [209, 0]
drag, startPoint x: 565, startPoint y: 470, endPoint x: 601, endPoint y: 347, distance: 128.4
drag, startPoint x: 631, startPoint y: 481, endPoint x: 669, endPoint y: 413, distance: 77.7
drag, startPoint x: 603, startPoint y: 543, endPoint x: 648, endPoint y: 488, distance: 71.4
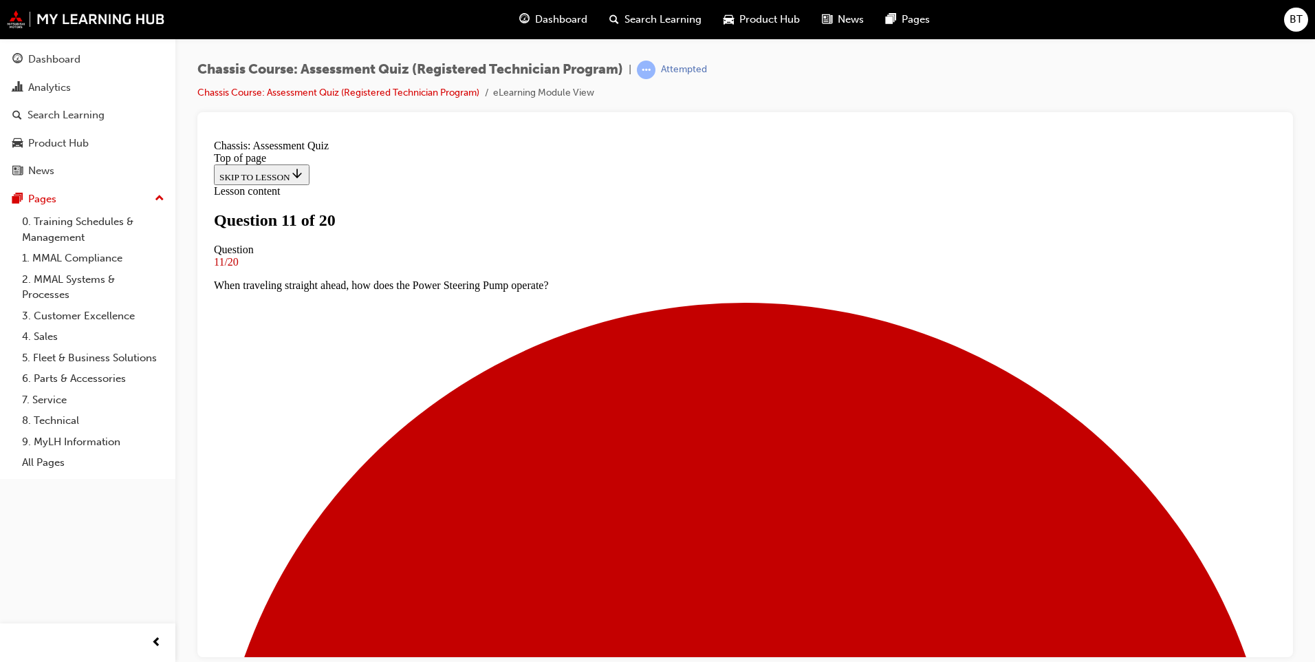
drag, startPoint x: 603, startPoint y: 548, endPoint x: 644, endPoint y: 545, distance: 40.7
drag, startPoint x: 643, startPoint y: 418, endPoint x: 647, endPoint y: 539, distance: 121.8
drag, startPoint x: 647, startPoint y: 427, endPoint x: 682, endPoint y: 424, distance: 35.3
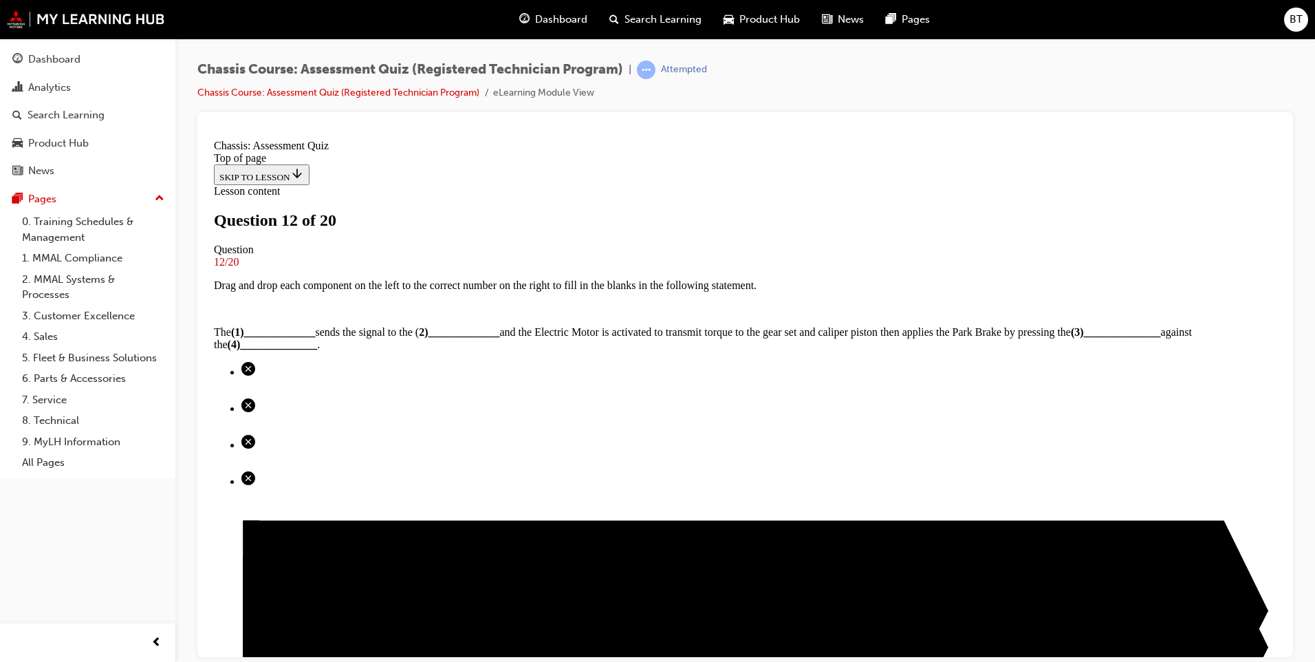
scroll to position [140, 0]
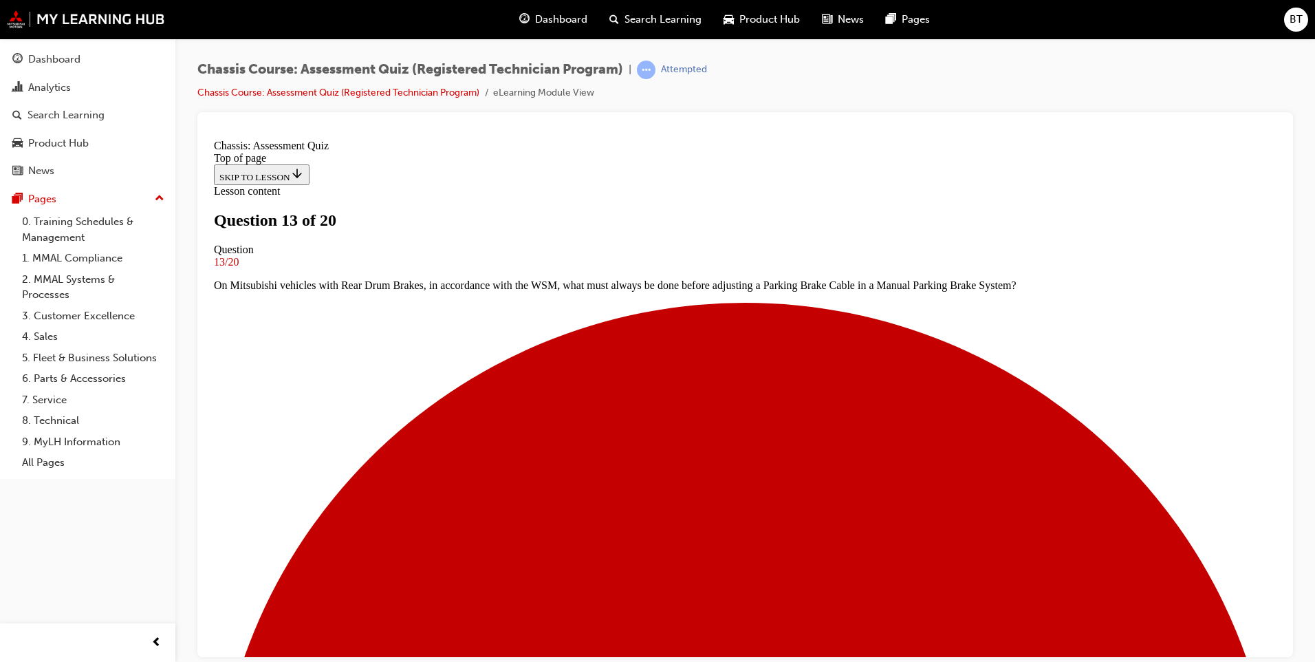
scroll to position [180, 0]
drag, startPoint x: 608, startPoint y: 562, endPoint x: 645, endPoint y: 342, distance: 223.3
drag, startPoint x: 652, startPoint y: 334, endPoint x: 650, endPoint y: 478, distance: 143.8
drag, startPoint x: 594, startPoint y: 552, endPoint x: 634, endPoint y: 333, distance: 222.9
drag, startPoint x: 631, startPoint y: 555, endPoint x: 674, endPoint y: 413, distance: 148.2
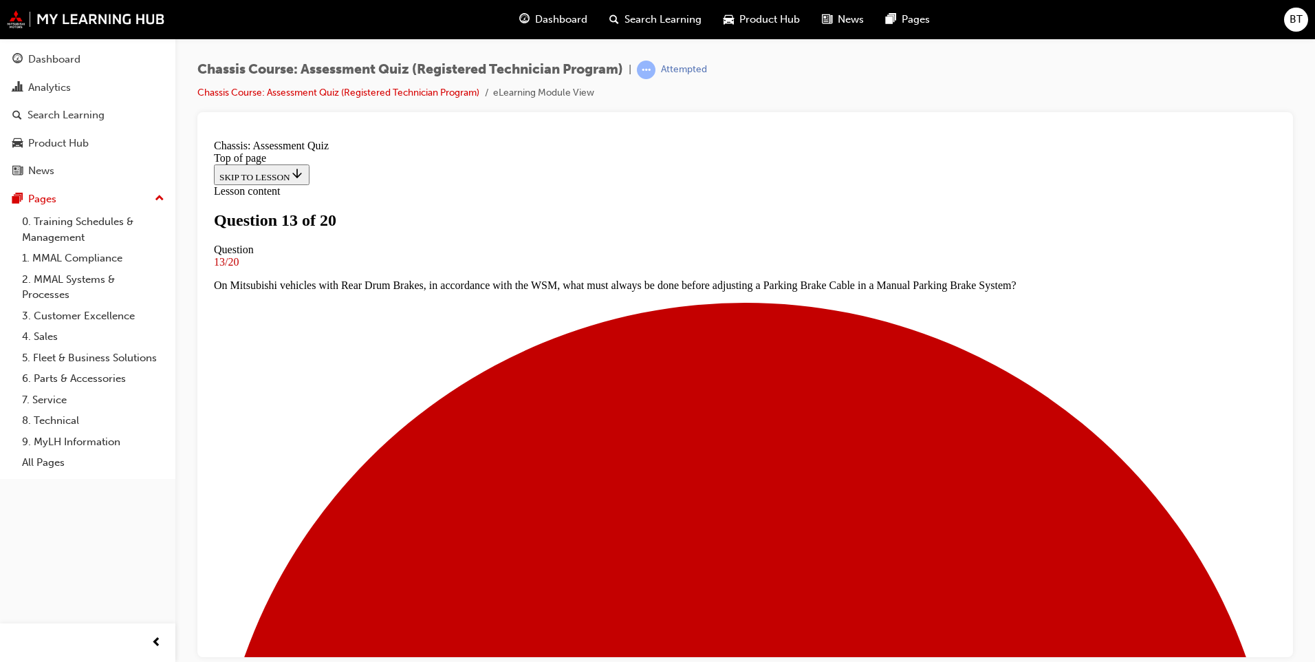
drag, startPoint x: 628, startPoint y: 530, endPoint x: 671, endPoint y: 529, distance: 42.7
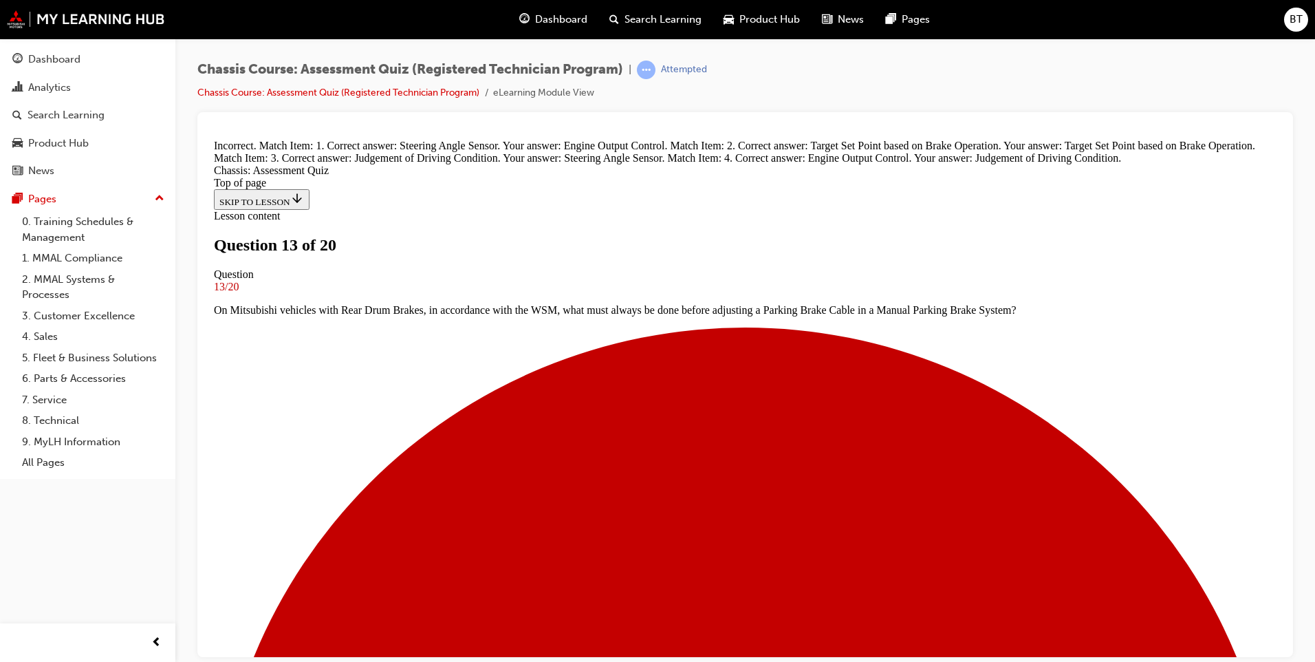
scroll to position [317, 0]
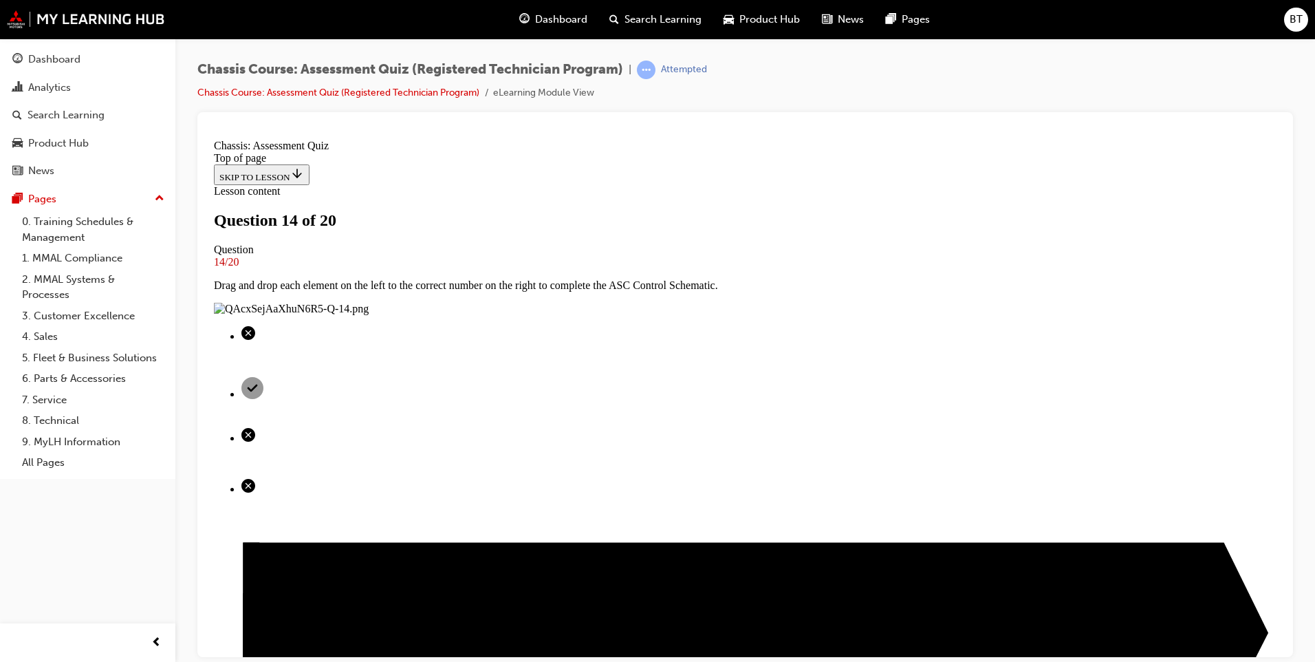
scroll to position [184, 0]
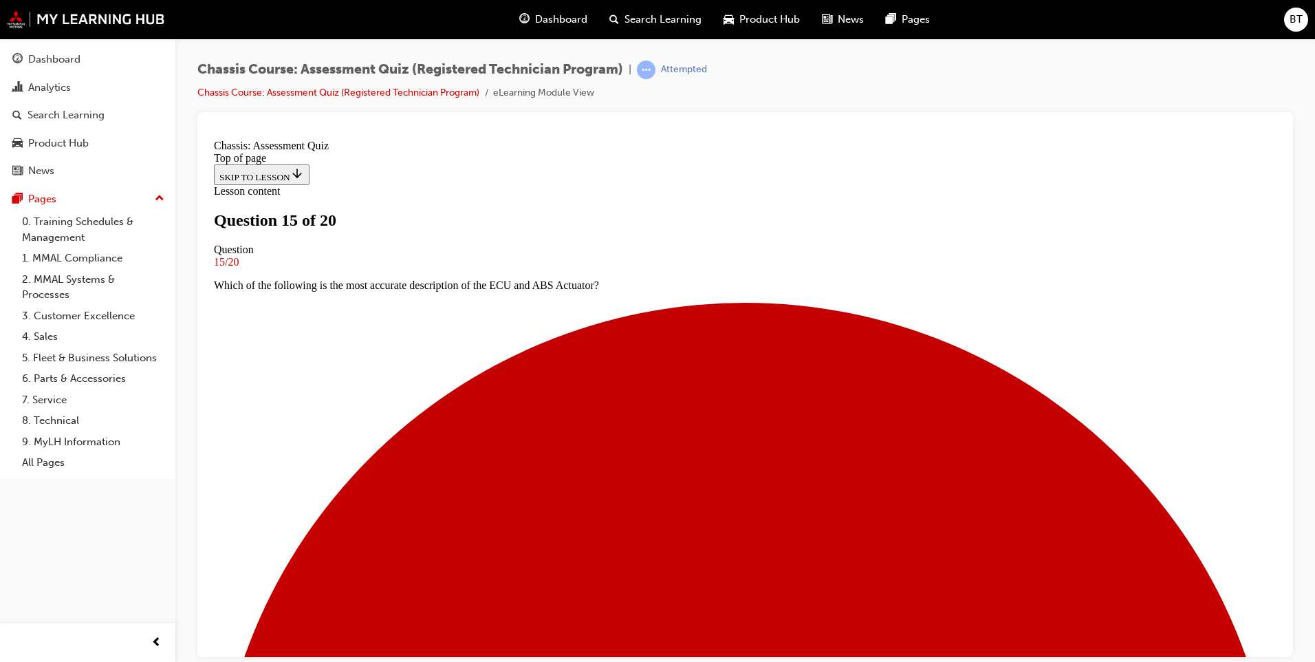
scroll to position [71, 0]
drag, startPoint x: 598, startPoint y: 314, endPoint x: 618, endPoint y: 315, distance: 20.7
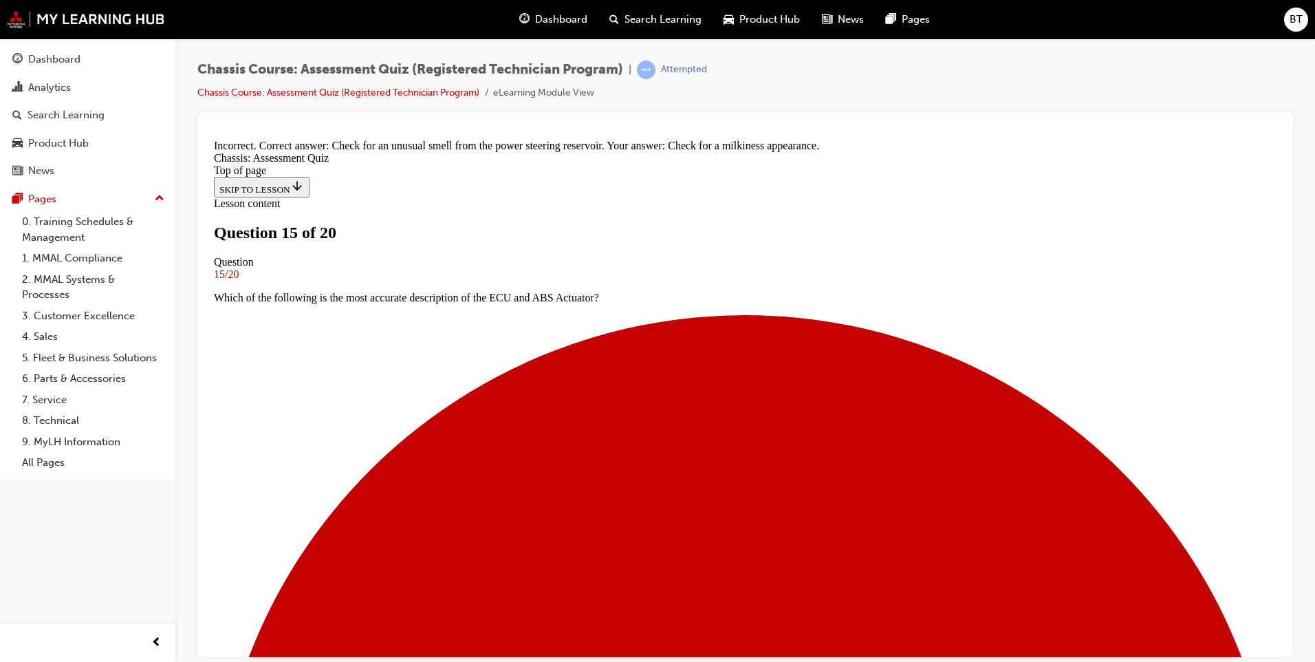
scroll to position [221, 0]
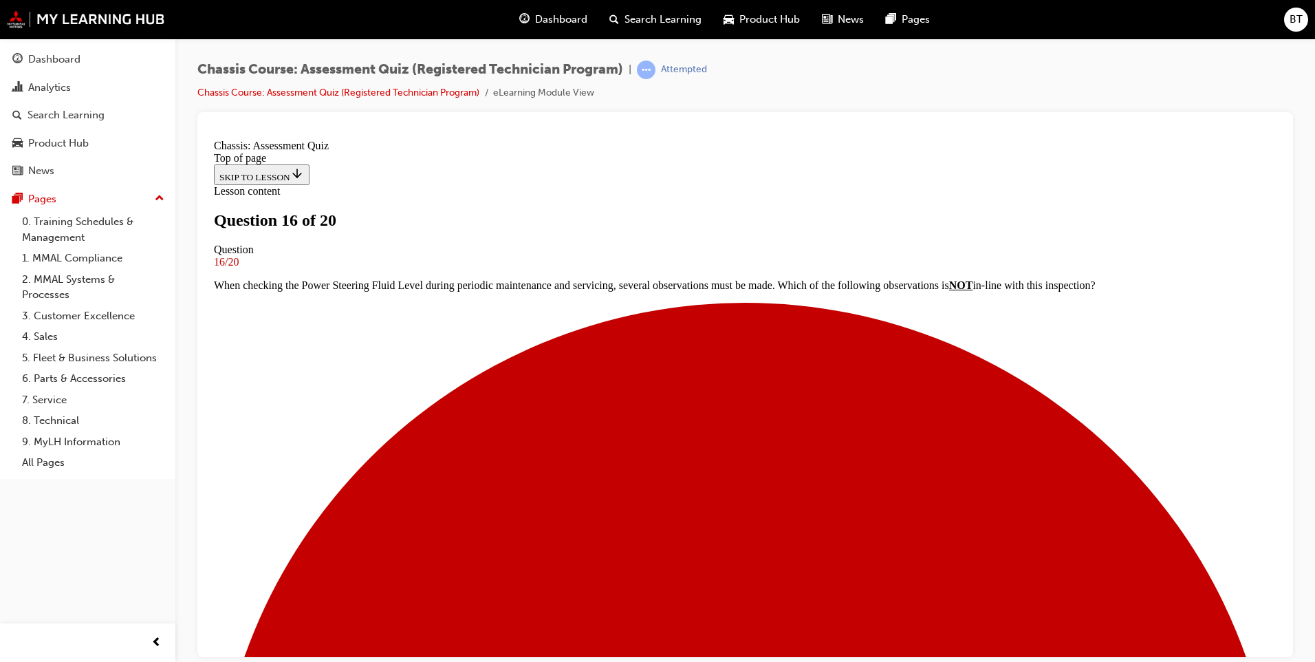
scroll to position [71, 0]
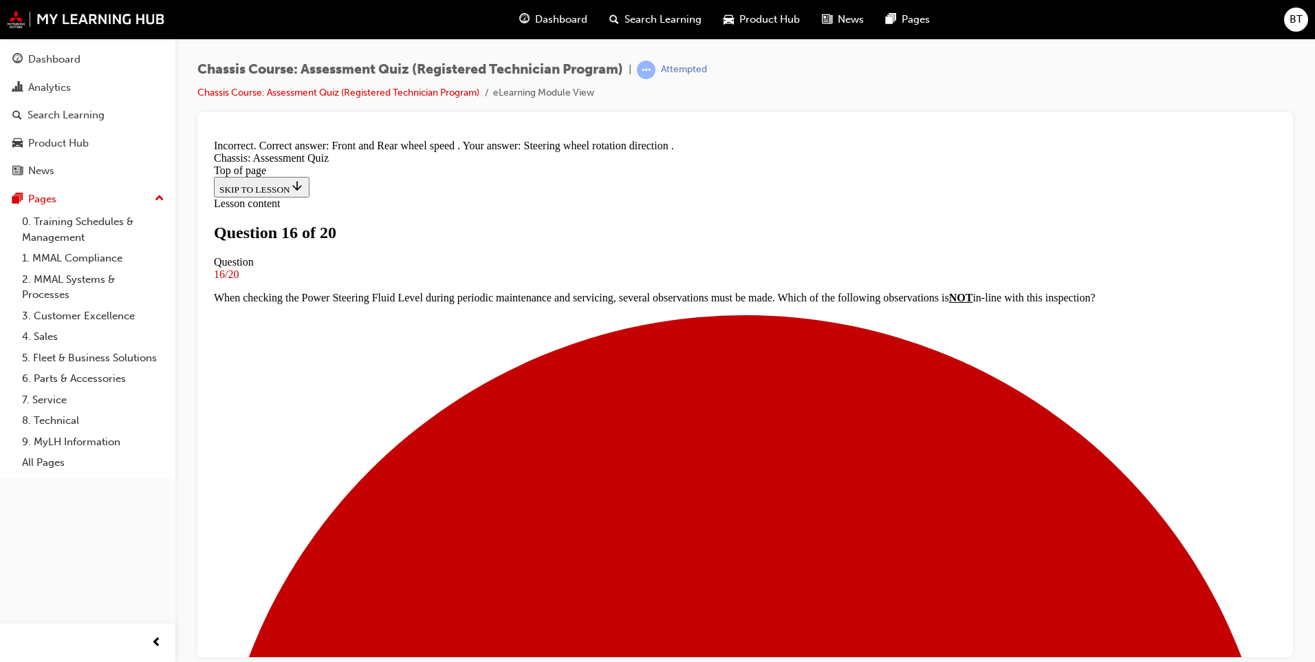
scroll to position [207, 0]
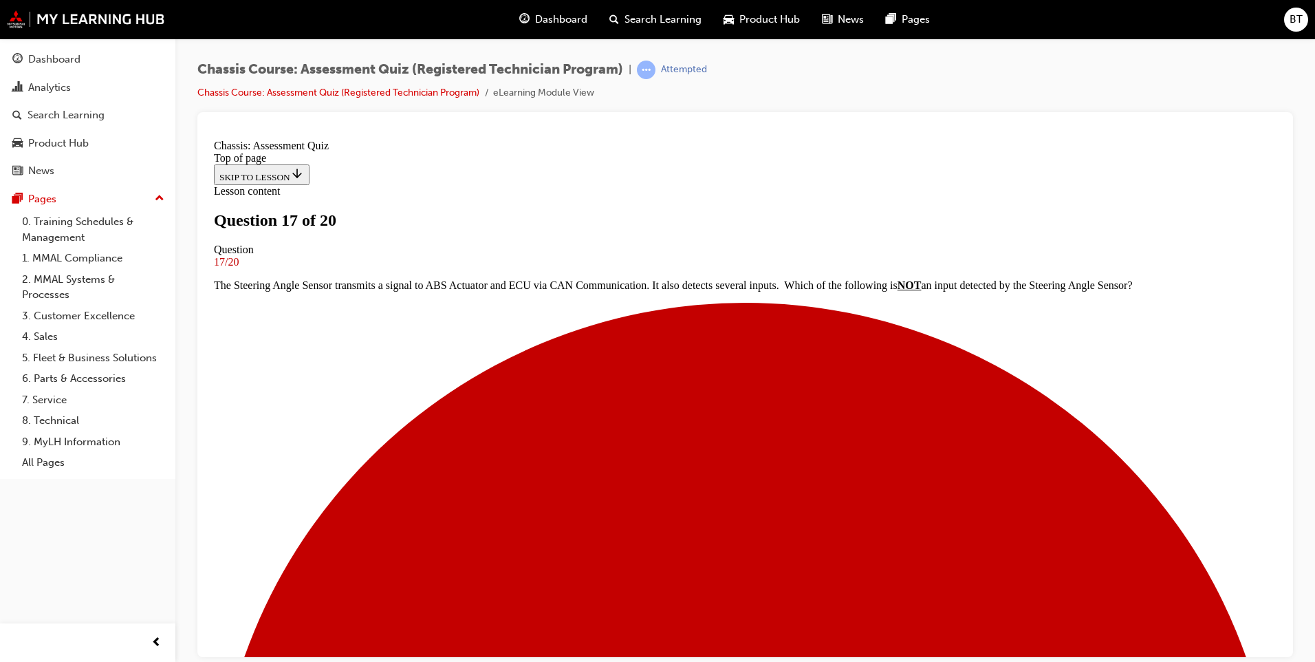
scroll to position [118, 0]
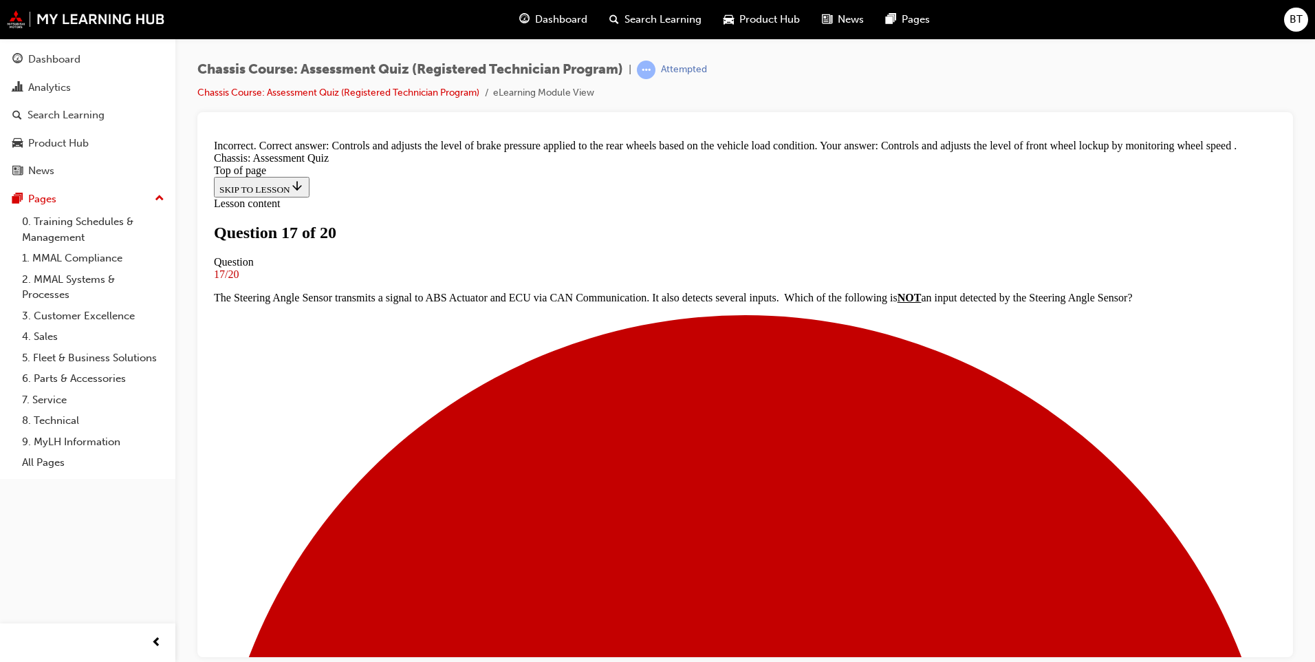
scroll to position [252, 0]
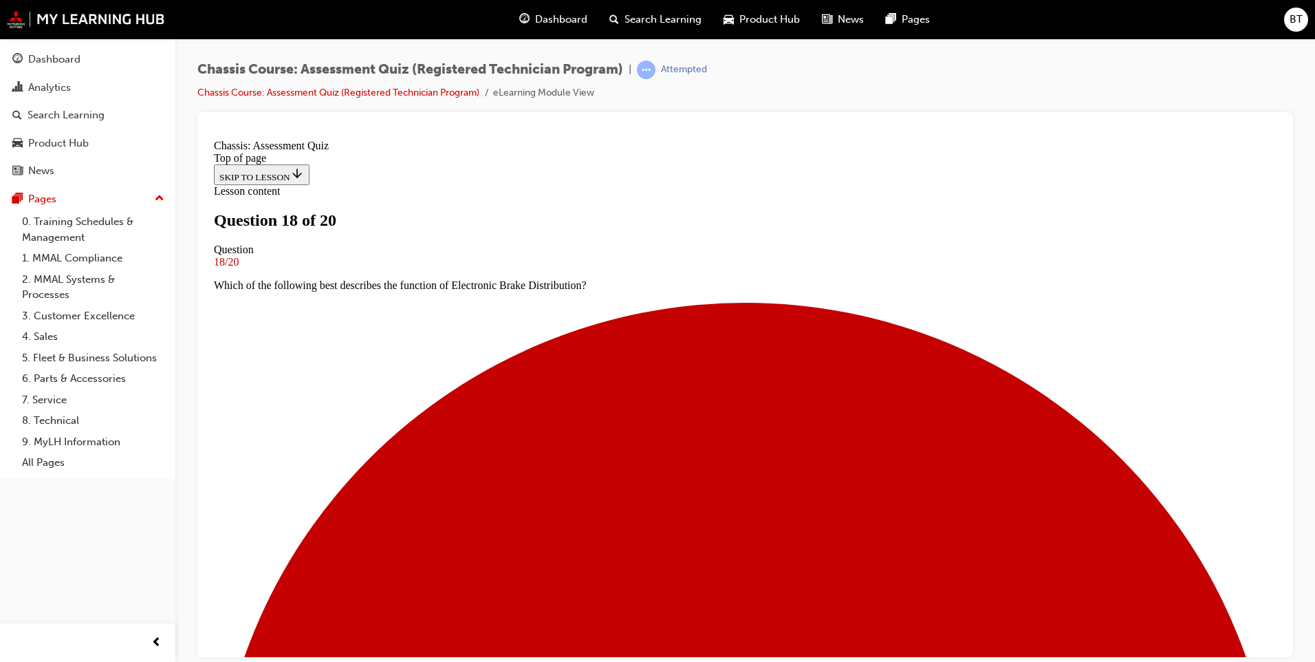
scroll to position [140, 0]
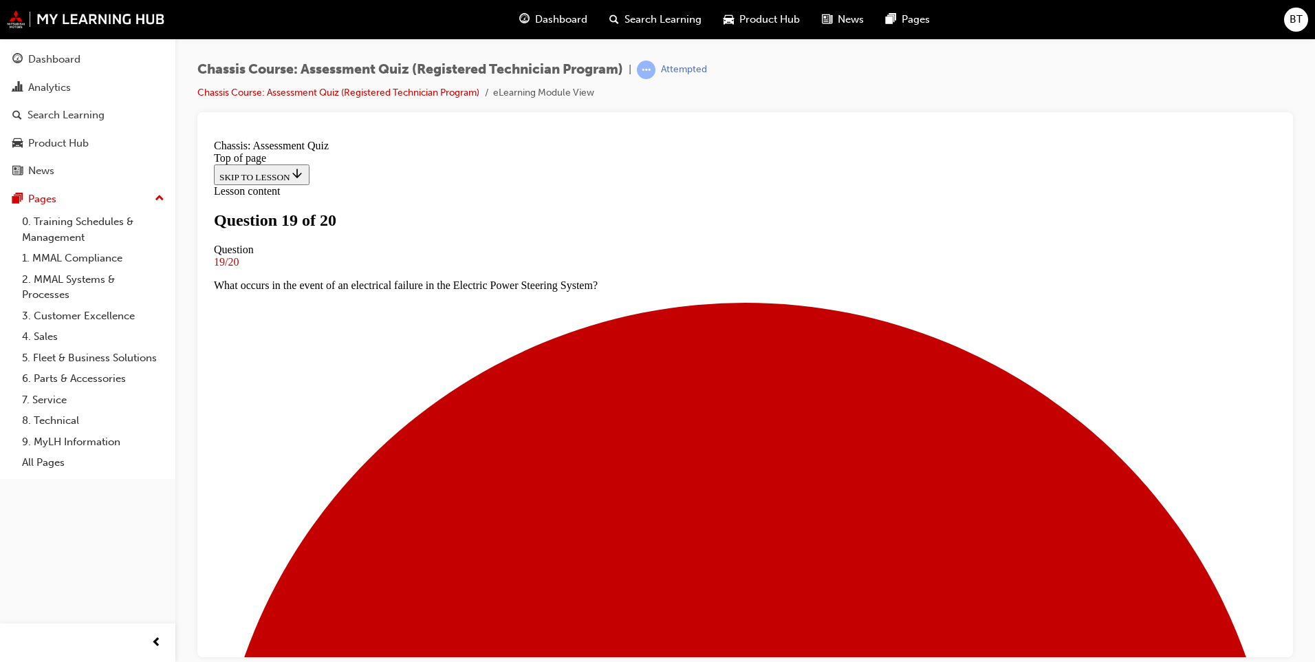
scroll to position [158, 0]
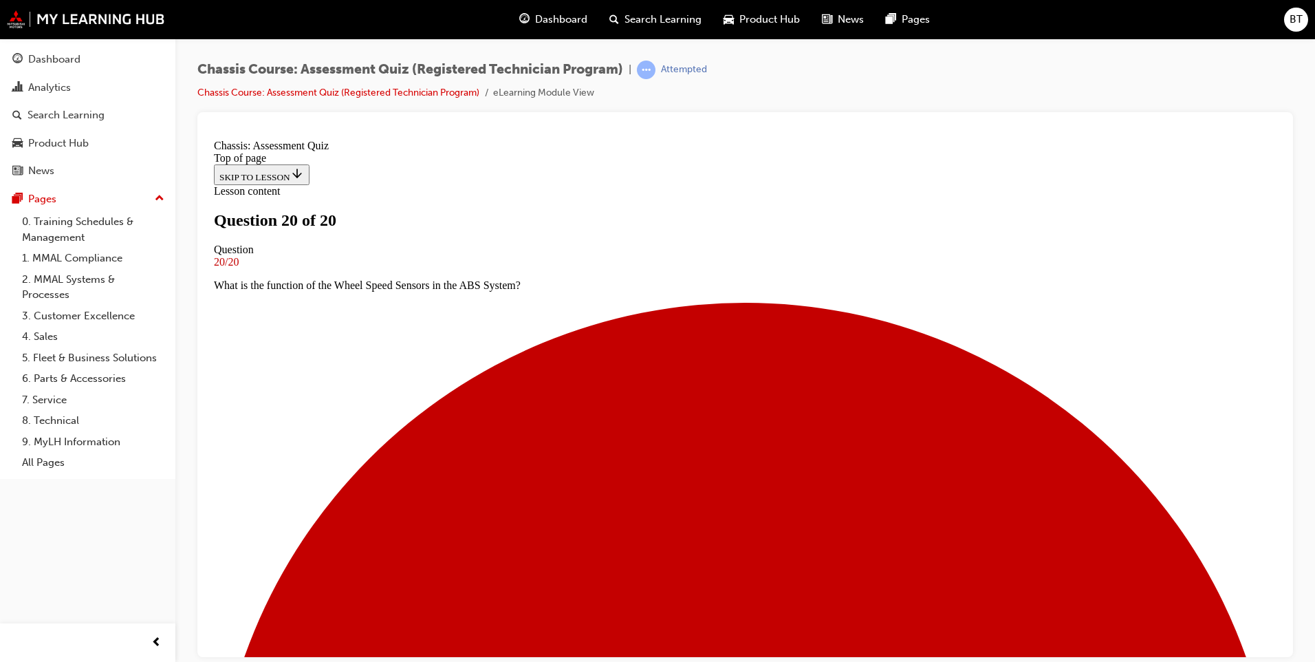
scroll to position [71, 0]
